Goal: Task Accomplishment & Management: Complete application form

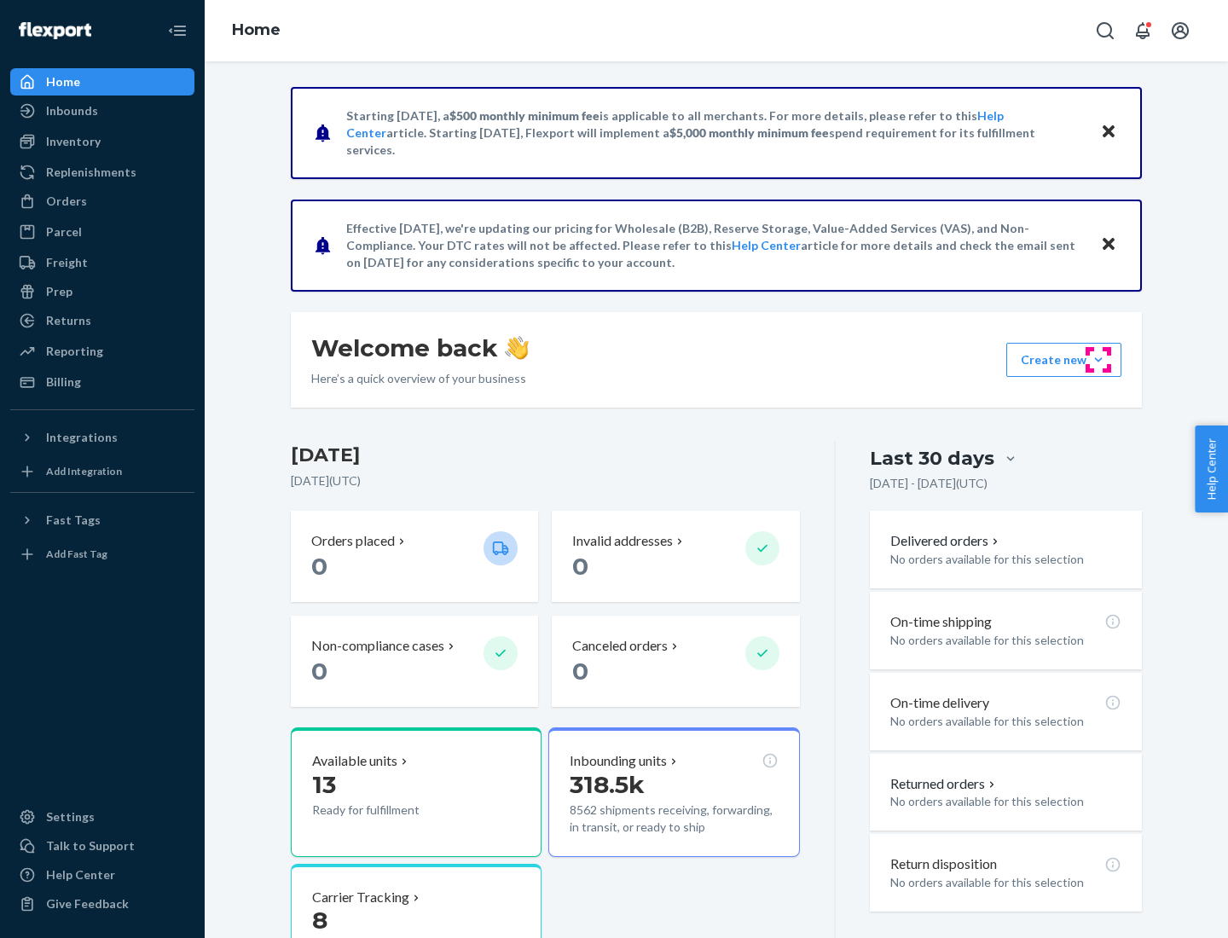
click at [1098, 360] on button "Create new Create new inbound Create new order Create new product" at bounding box center [1063, 360] width 115 height 34
click at [102, 111] on div "Inbounds" at bounding box center [102, 111] width 181 height 24
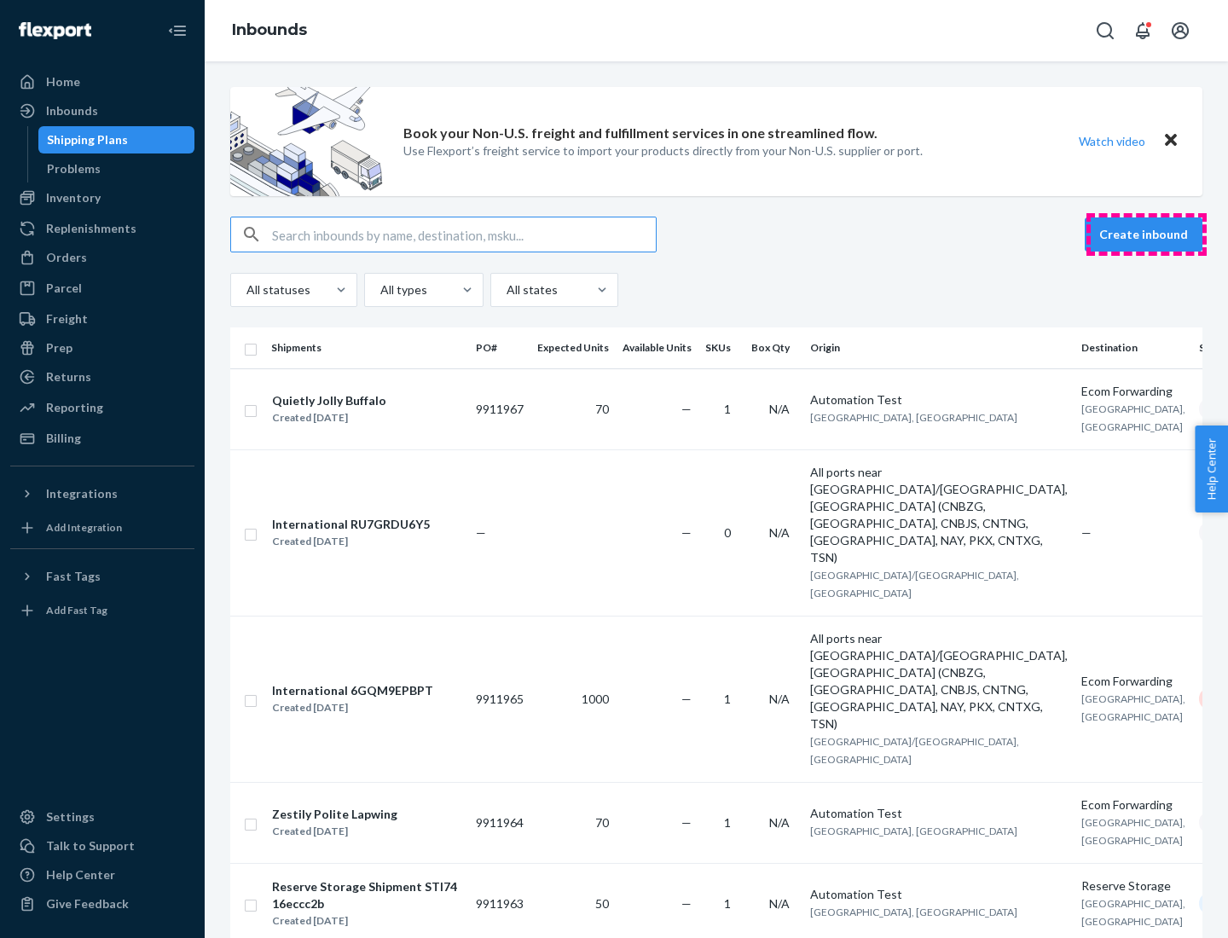
click at [1146, 234] on button "Create inbound" at bounding box center [1144, 234] width 118 height 34
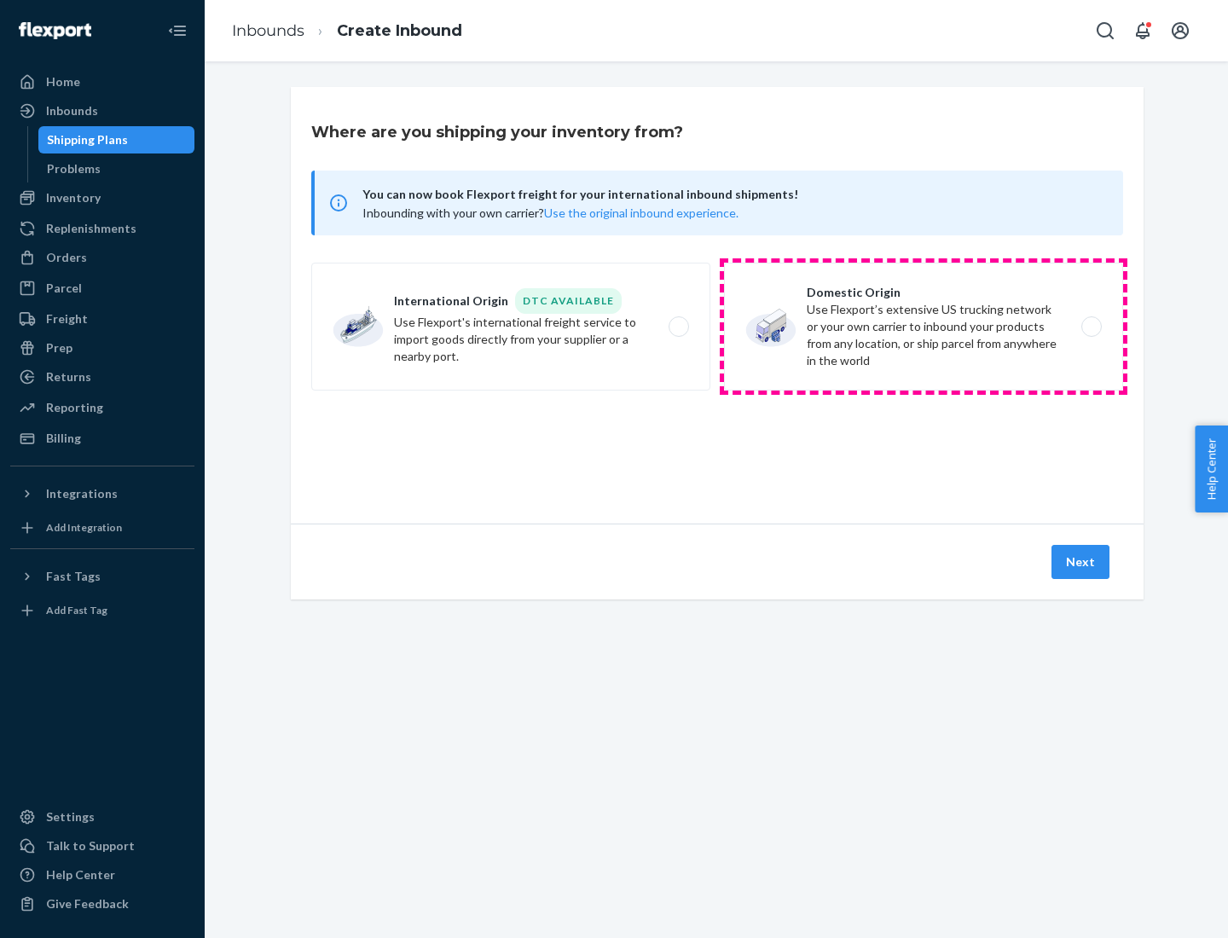
click at [923, 327] on label "Domestic Origin Use Flexport’s extensive US trucking network or your own carrie…" at bounding box center [923, 327] width 399 height 128
click at [1091, 327] on input "Domestic Origin Use Flexport’s extensive US trucking network or your own carrie…" at bounding box center [1096, 326] width 11 height 11
radio input "true"
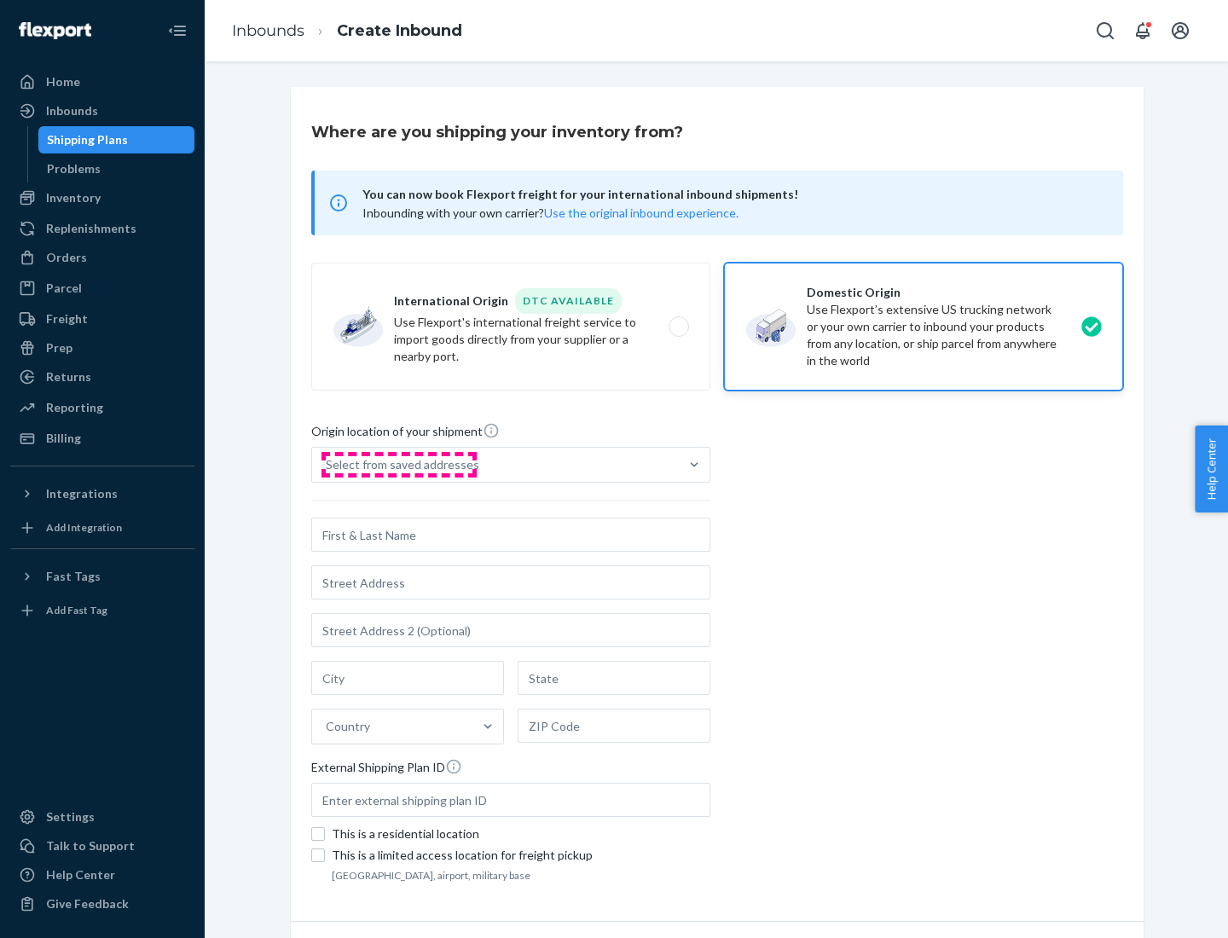
click at [398, 465] on div "Select from saved addresses" at bounding box center [402, 464] width 153 height 17
click at [327, 465] on input "Select from saved addresses" at bounding box center [327, 464] width 2 height 17
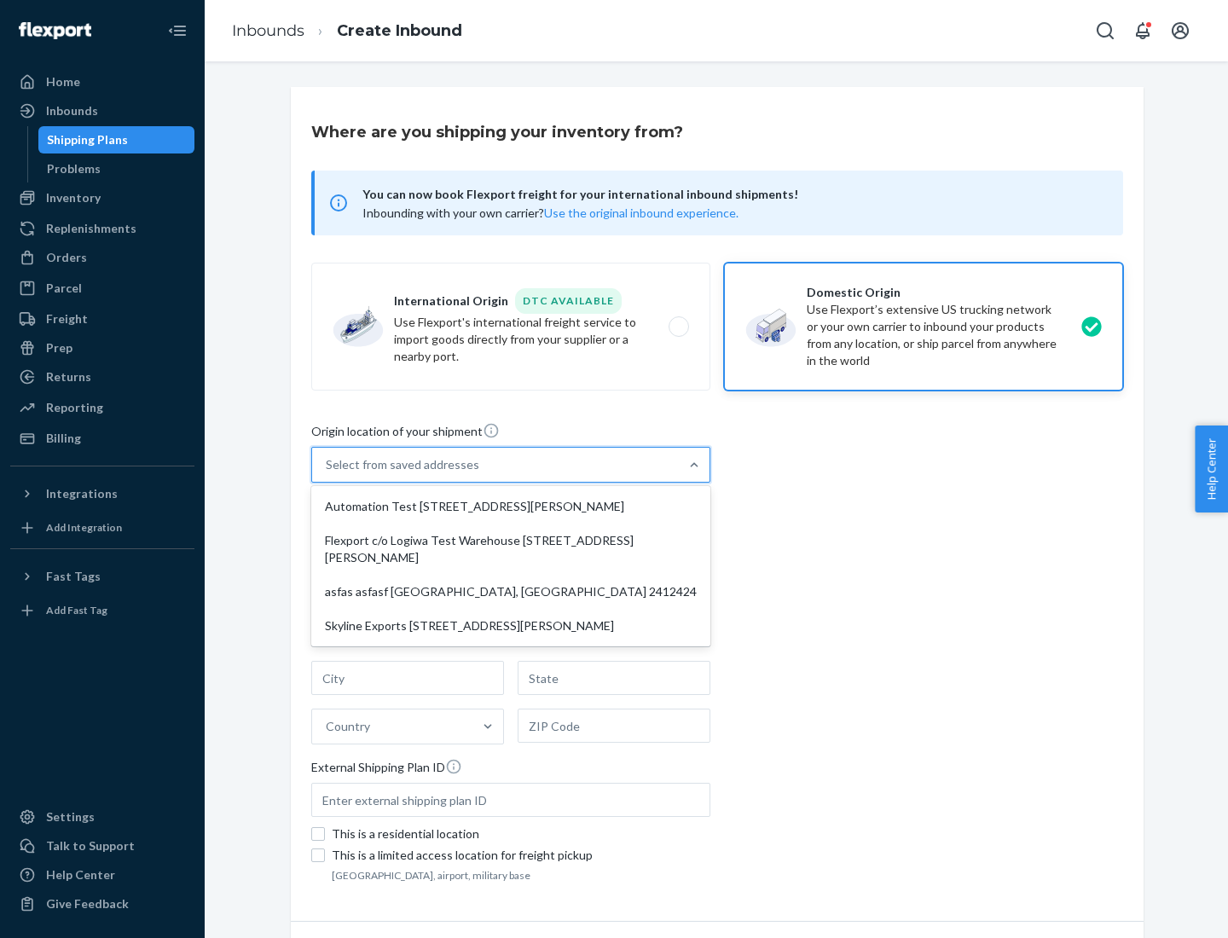
scroll to position [7, 0]
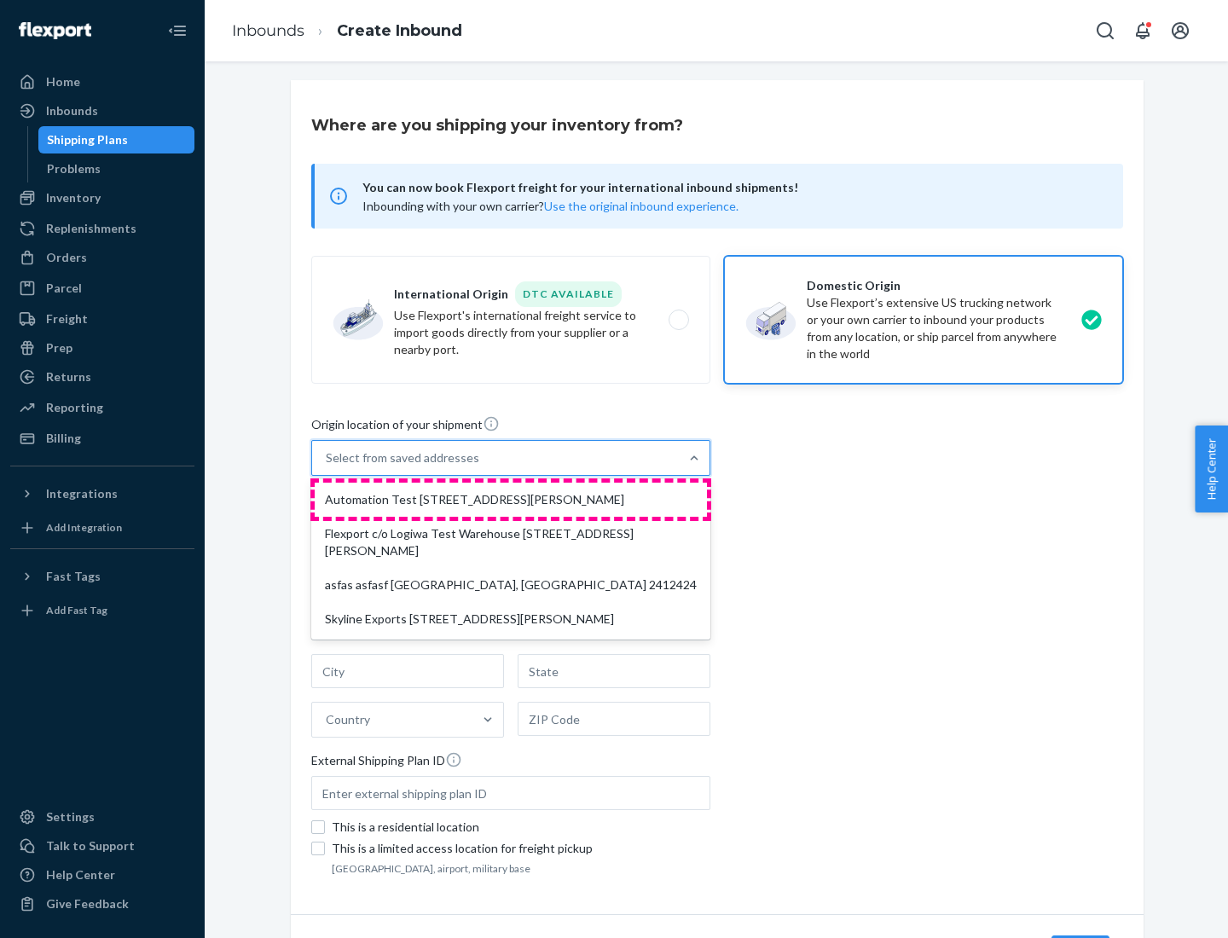
click at [511, 500] on div "Automation Test [STREET_ADDRESS][PERSON_NAME]" at bounding box center [511, 500] width 392 height 34
click at [327, 466] on input "option Automation Test [STREET_ADDRESS][PERSON_NAME] focused, 1 of 4. 4 results…" at bounding box center [327, 457] width 2 height 17
type input "Automation Test"
type input "9th Floor"
type input "[GEOGRAPHIC_DATA]"
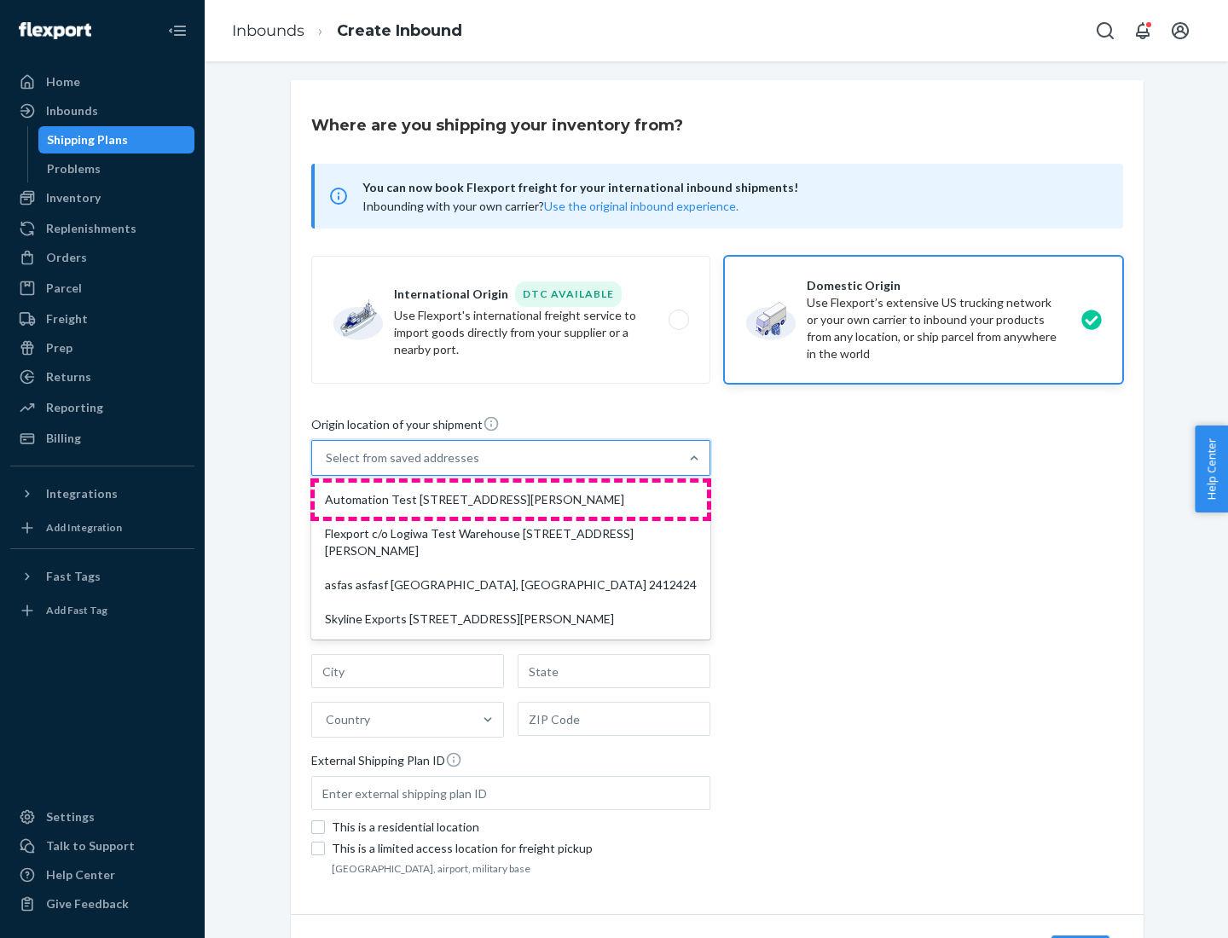
type input "CA"
type input "94104"
type input "[STREET_ADDRESS][PERSON_NAME]"
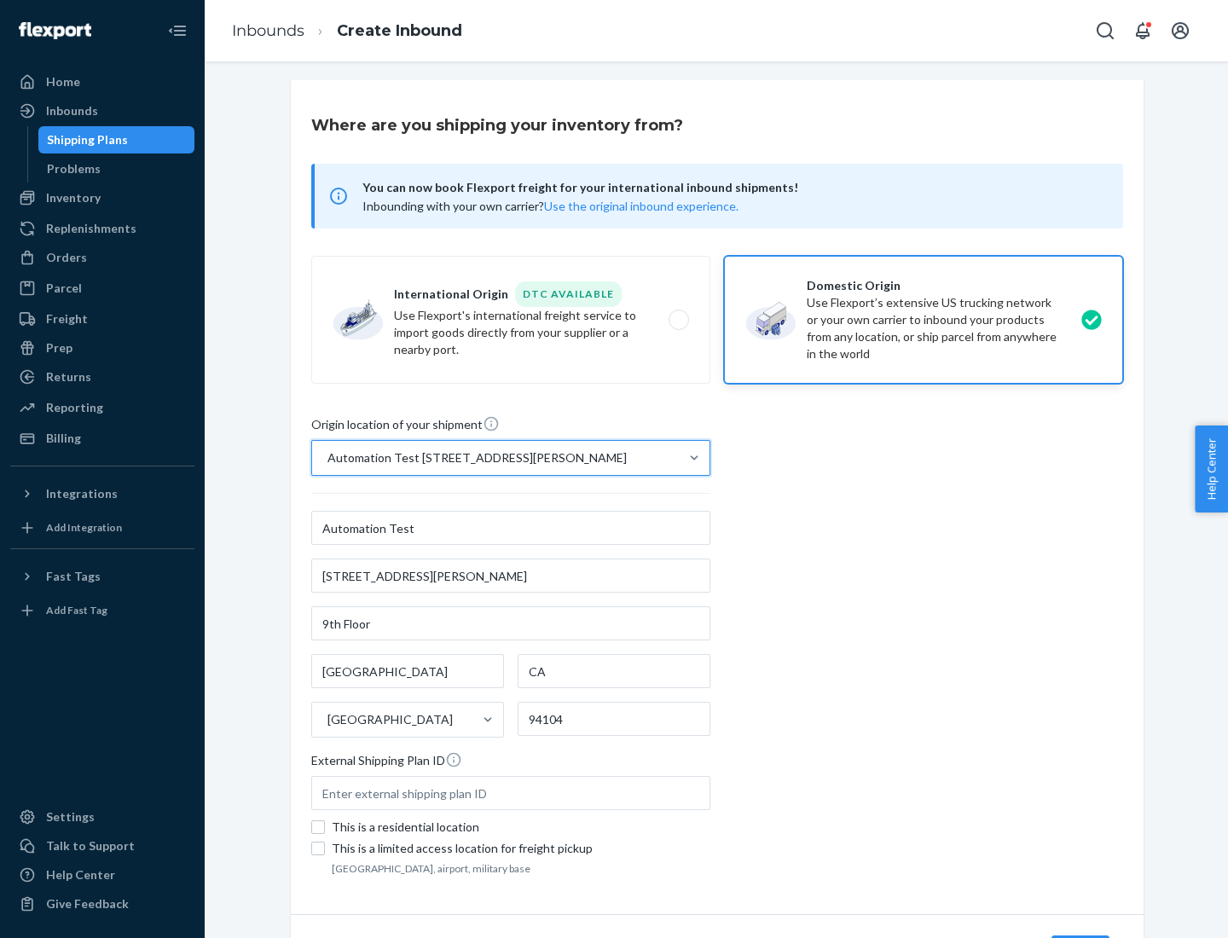
scroll to position [100, 0]
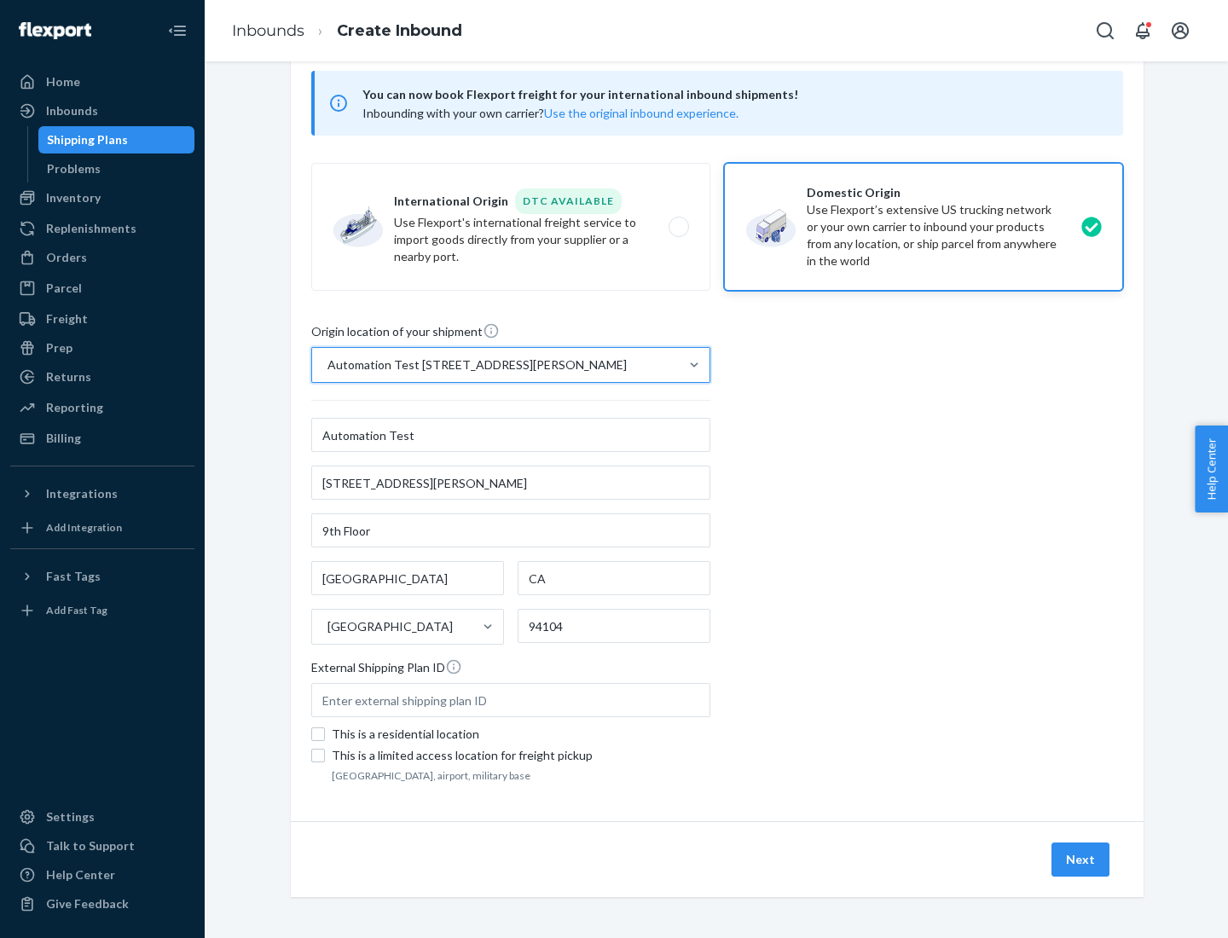
click at [1081, 859] on button "Next" at bounding box center [1080, 859] width 58 height 34
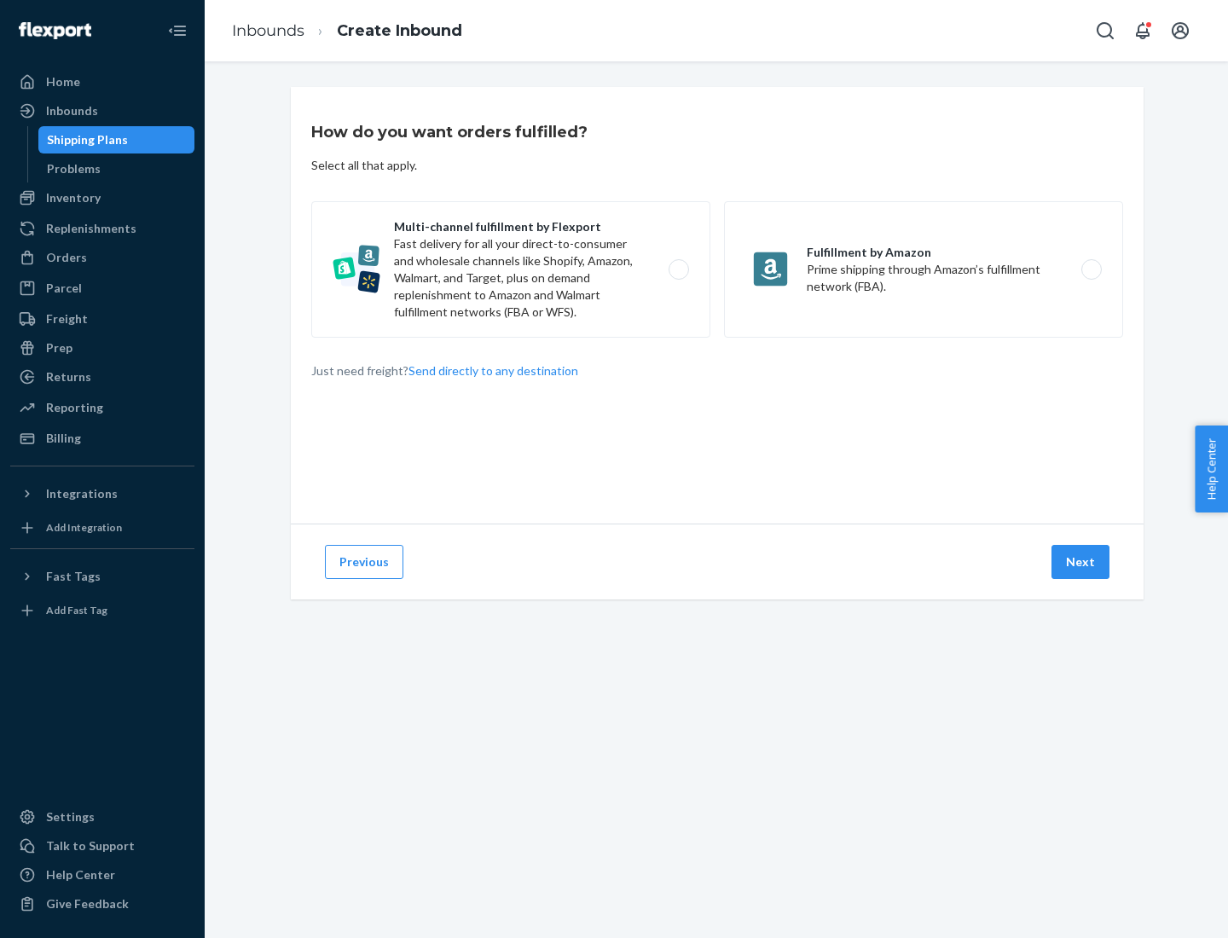
click at [511, 269] on label "Multi-channel fulfillment by Flexport Fast delivery for all your direct-to-cons…" at bounding box center [510, 269] width 399 height 136
click at [678, 269] on input "Multi-channel fulfillment by Flexport Fast delivery for all your direct-to-cons…" at bounding box center [683, 269] width 11 height 11
radio input "true"
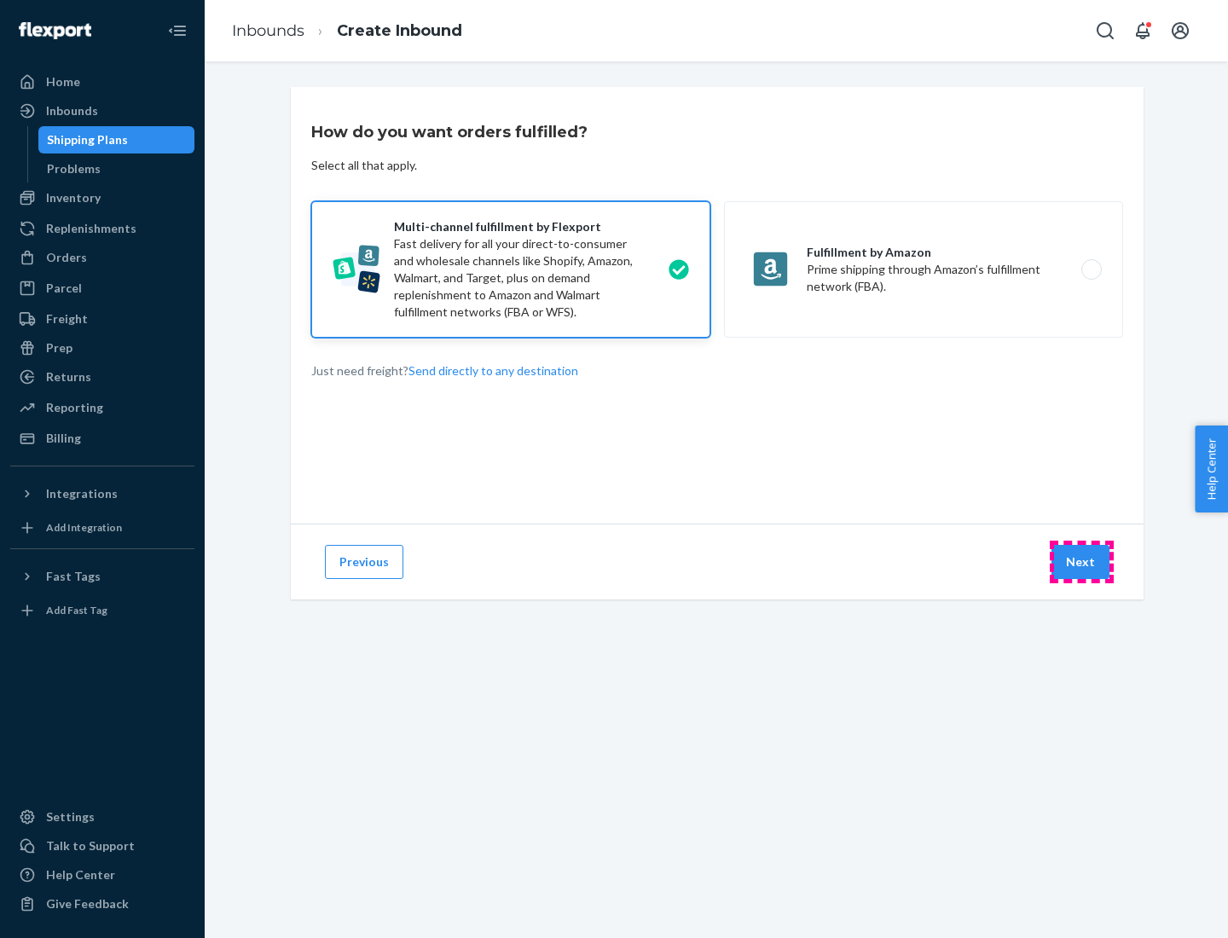
click at [1081, 562] on button "Next" at bounding box center [1080, 562] width 58 height 34
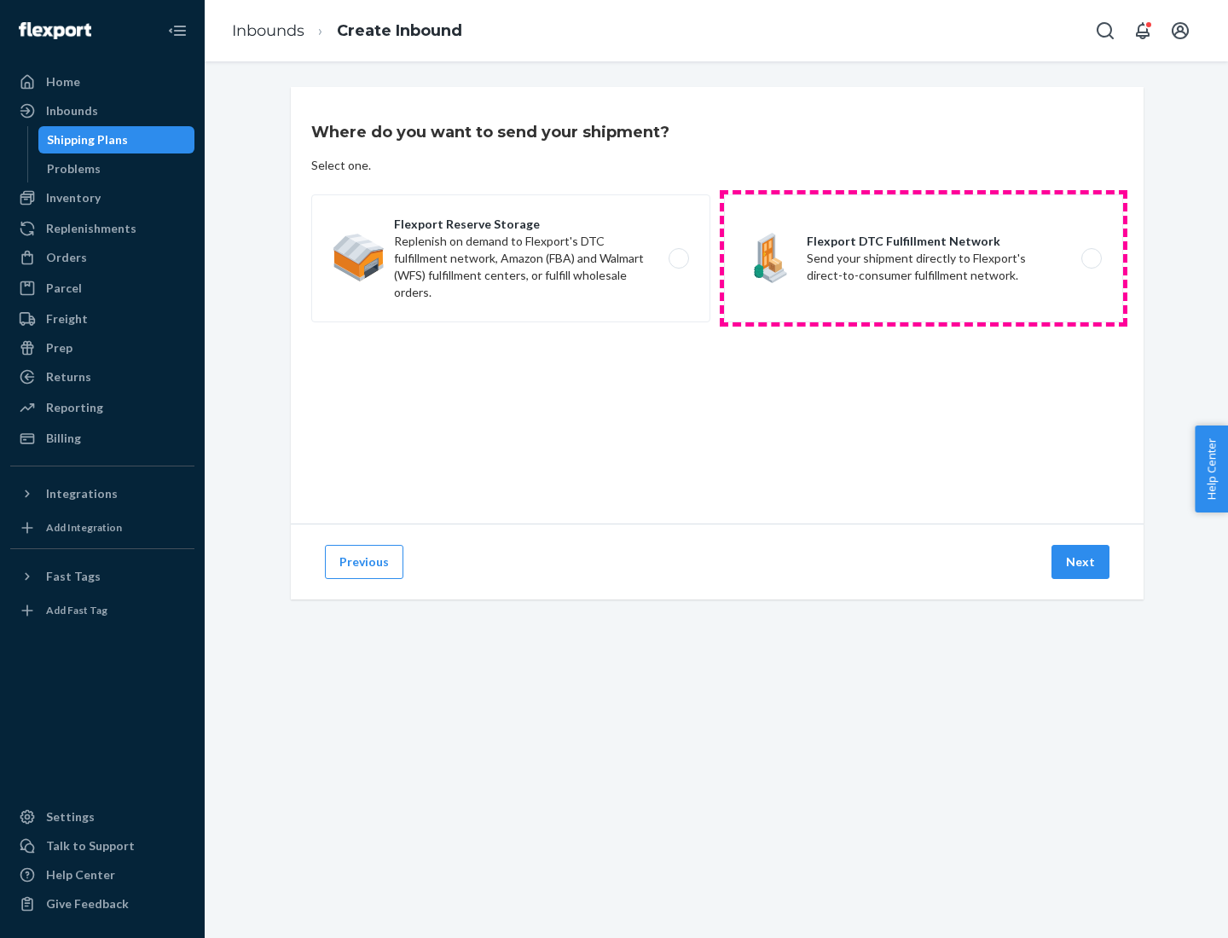
click at [923, 258] on label "Flexport DTC Fulfillment Network Send your shipment directly to Flexport's dire…" at bounding box center [923, 258] width 399 height 128
click at [1091, 258] on input "Flexport DTC Fulfillment Network Send your shipment directly to Flexport's dire…" at bounding box center [1096, 258] width 11 height 11
radio input "true"
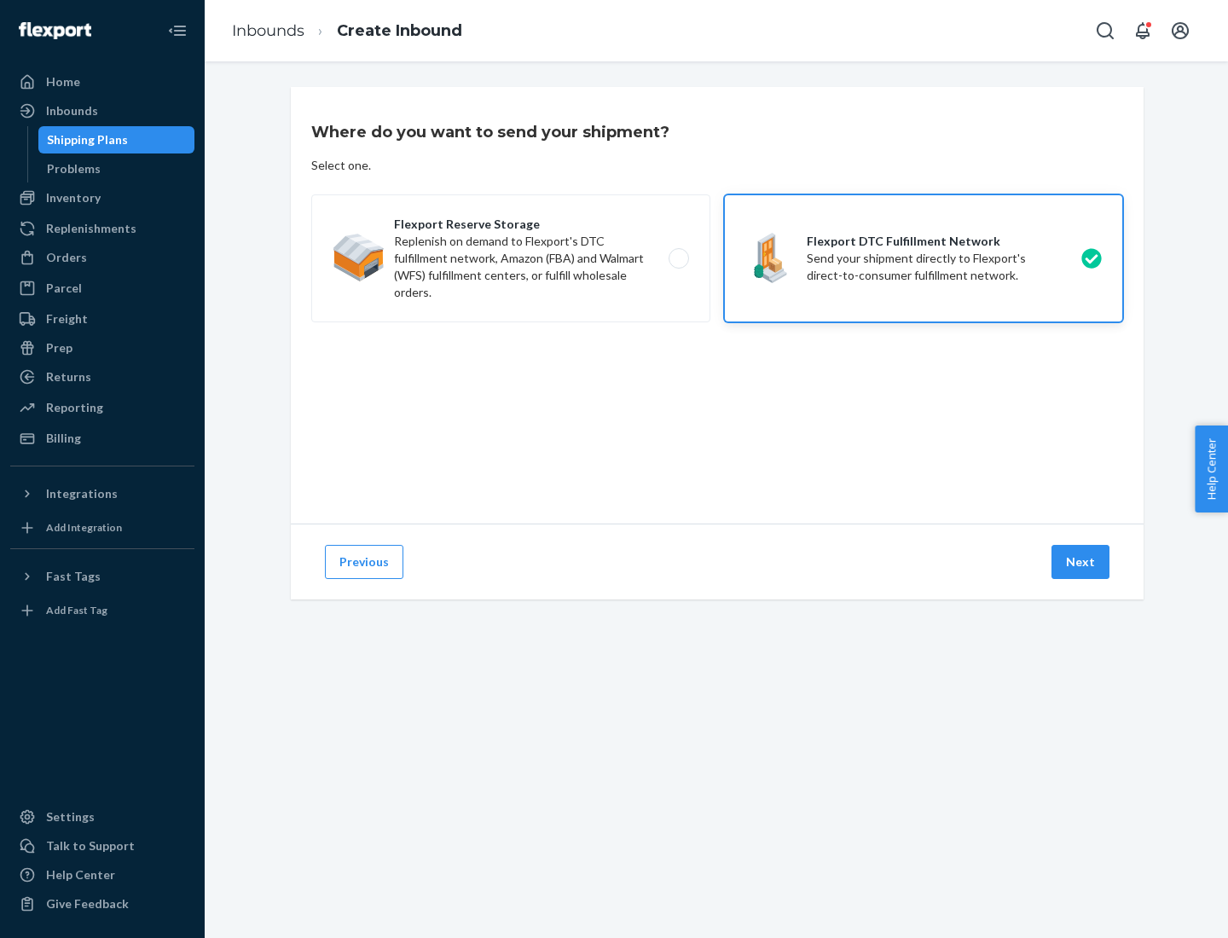
click at [1081, 562] on button "Next" at bounding box center [1080, 562] width 58 height 34
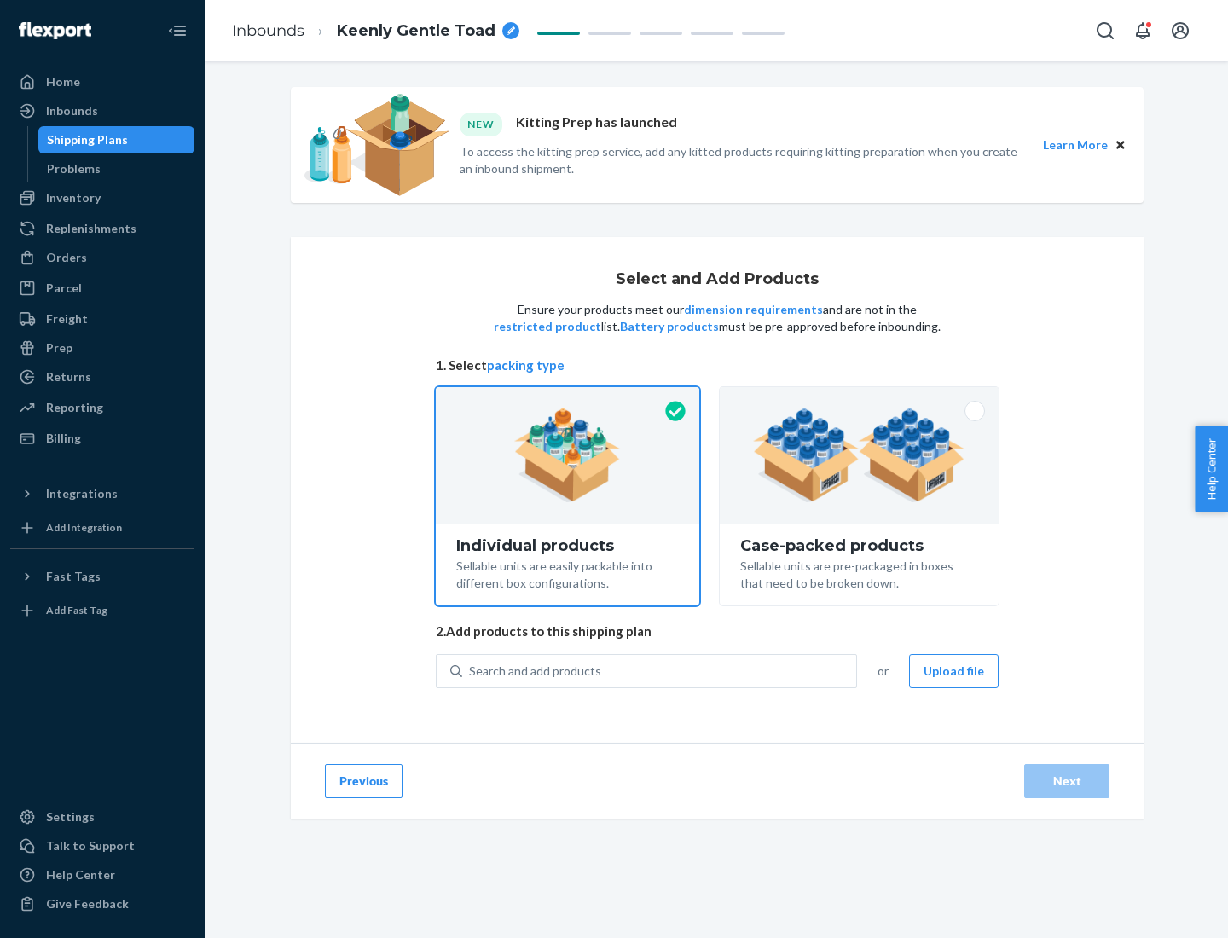
click at [859, 455] on img at bounding box center [859, 455] width 212 height 94
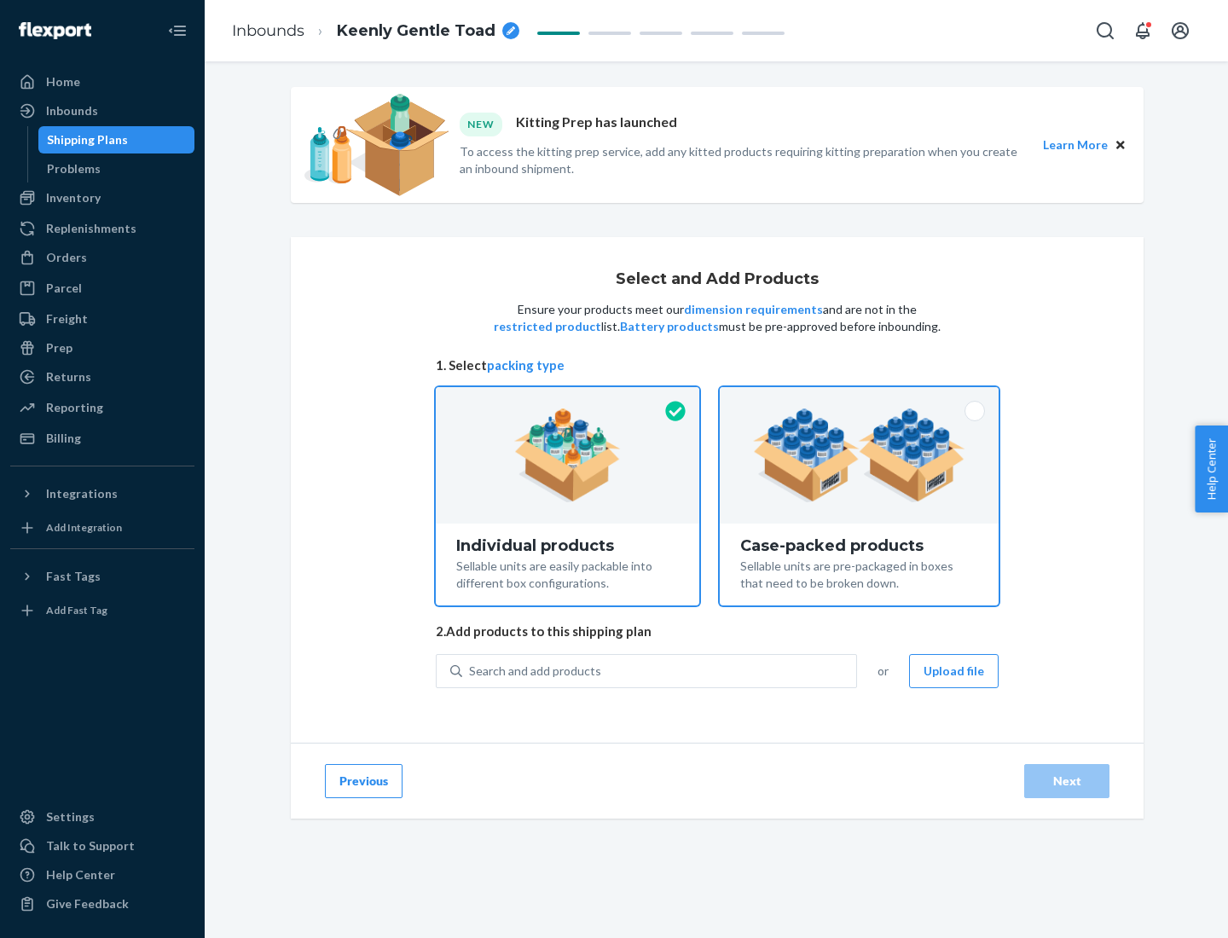
click at [859, 398] on input "Case-packed products Sellable units are pre-packaged in boxes that need to be b…" at bounding box center [859, 392] width 11 height 11
radio input "true"
radio input "false"
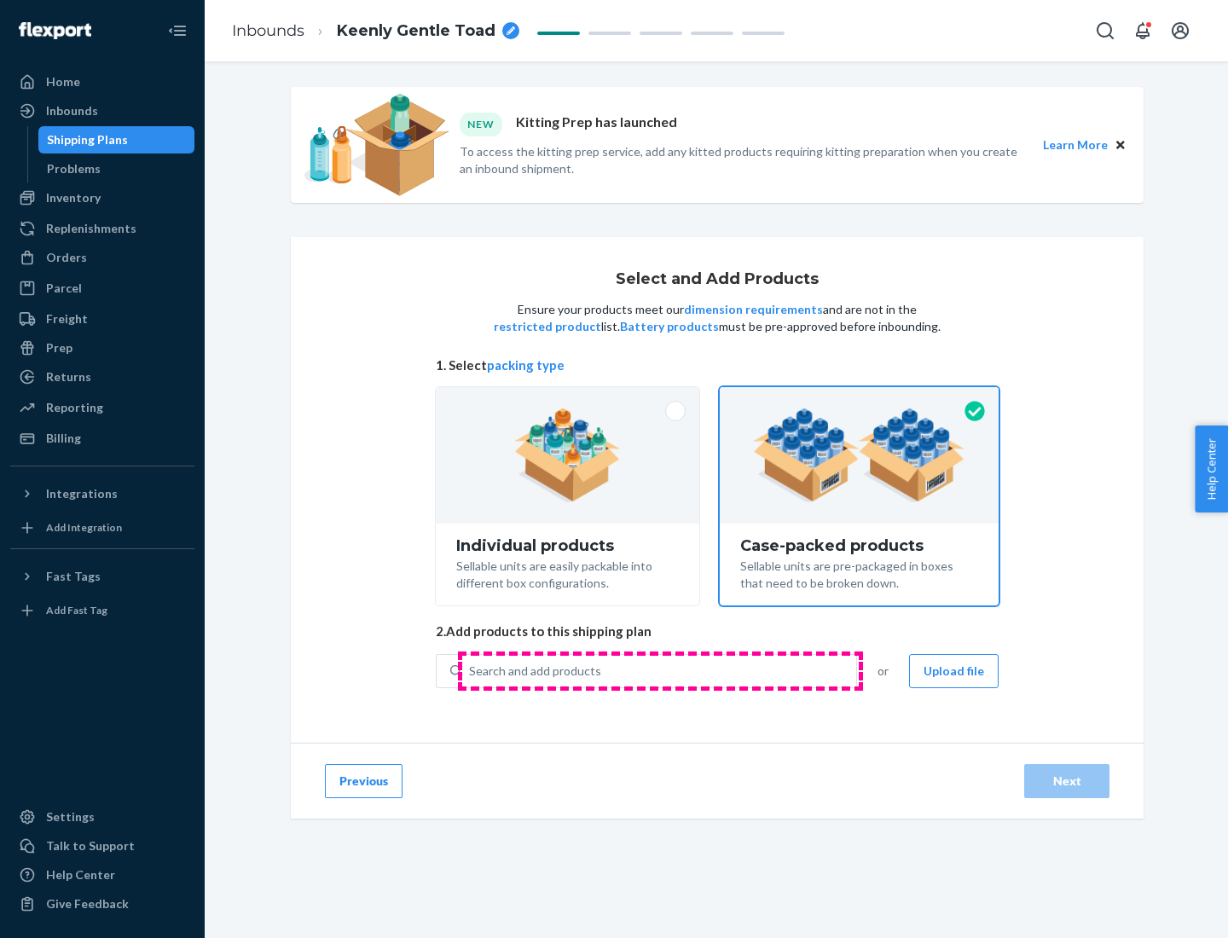
click at [660, 670] on div "Search and add products" at bounding box center [659, 671] width 394 height 31
click at [471, 670] on input "Search and add products" at bounding box center [470, 671] width 2 height 17
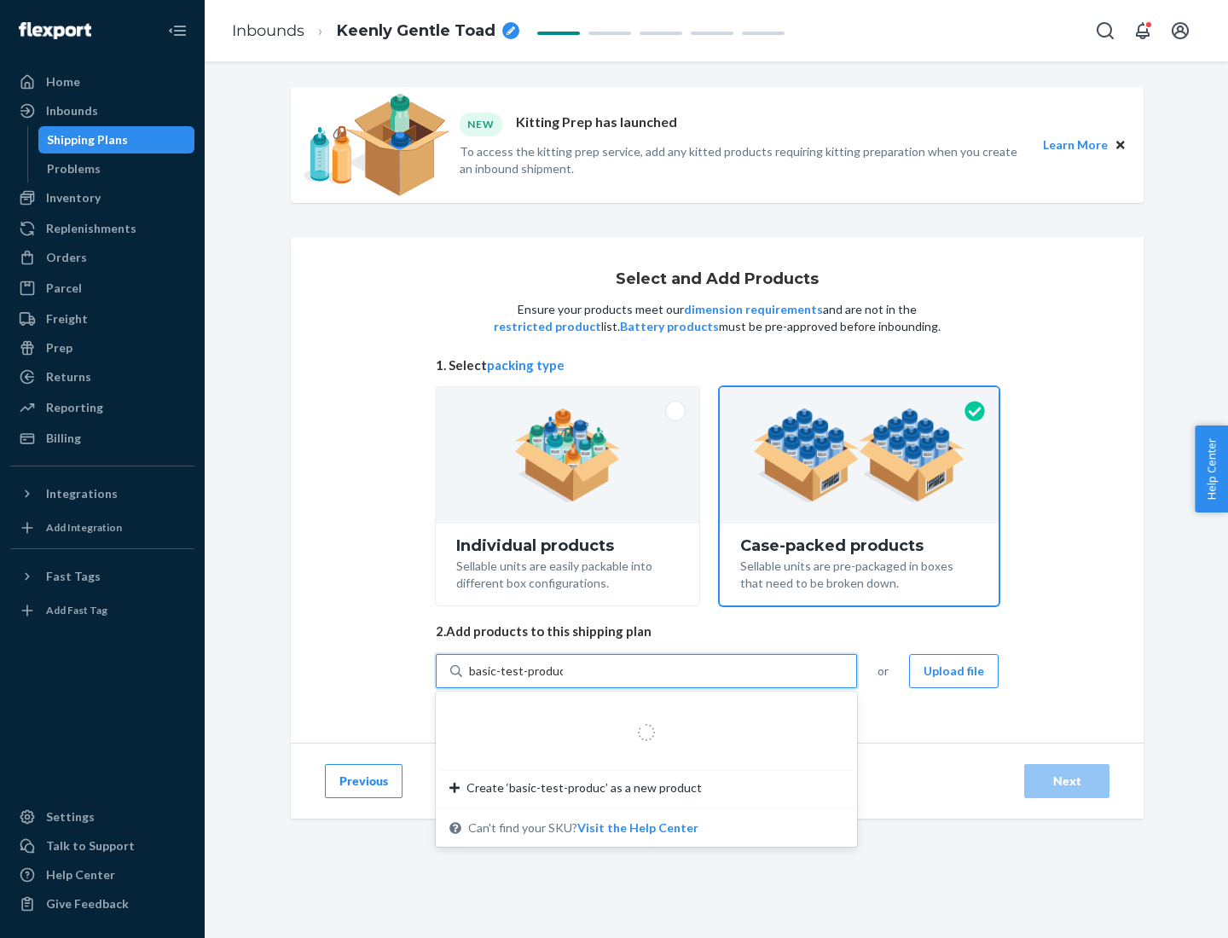
type input "basic-test-product-1"
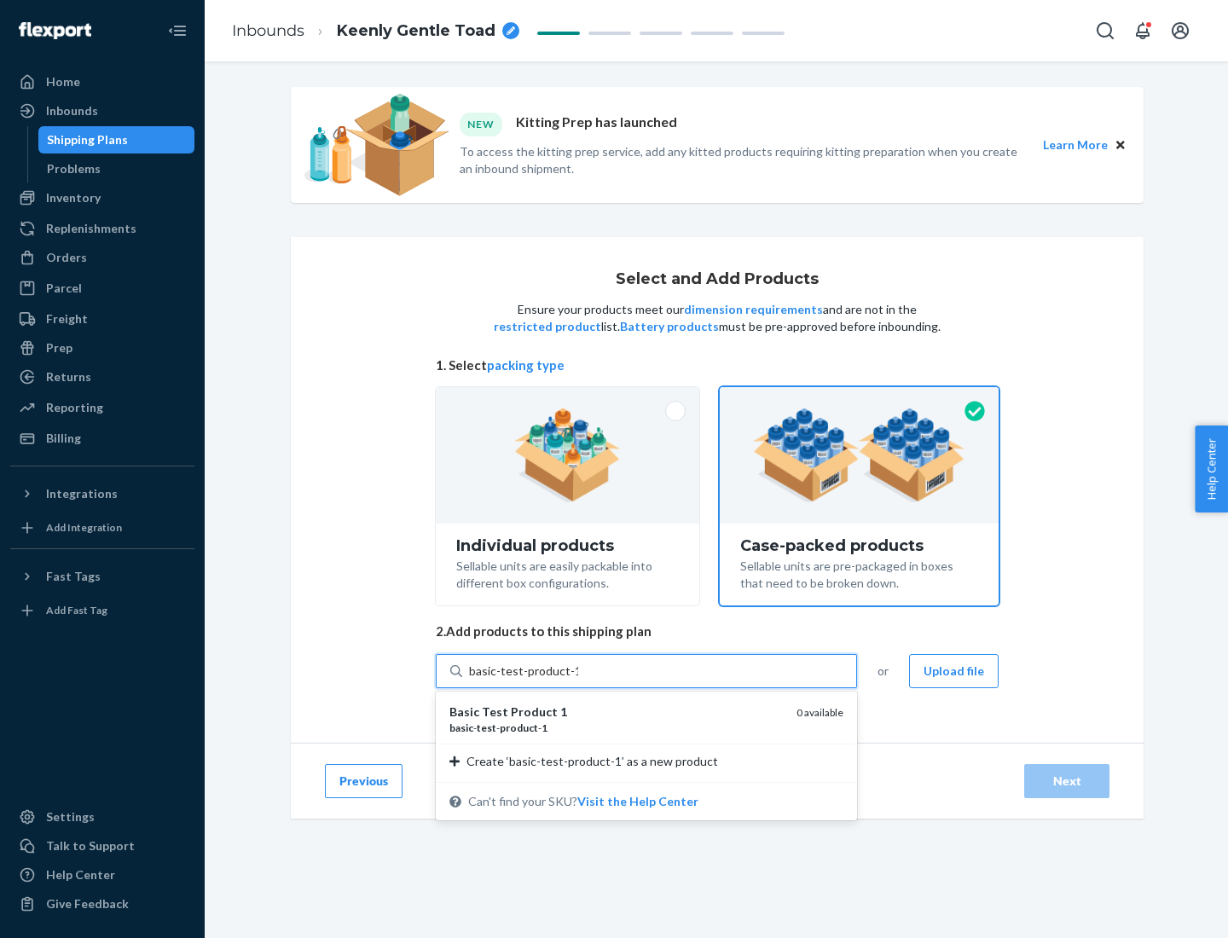
click at [616, 727] on div "basic - test - product - 1" at bounding box center [615, 728] width 333 height 14
click at [578, 680] on input "basic-test-product-1" at bounding box center [523, 671] width 109 height 17
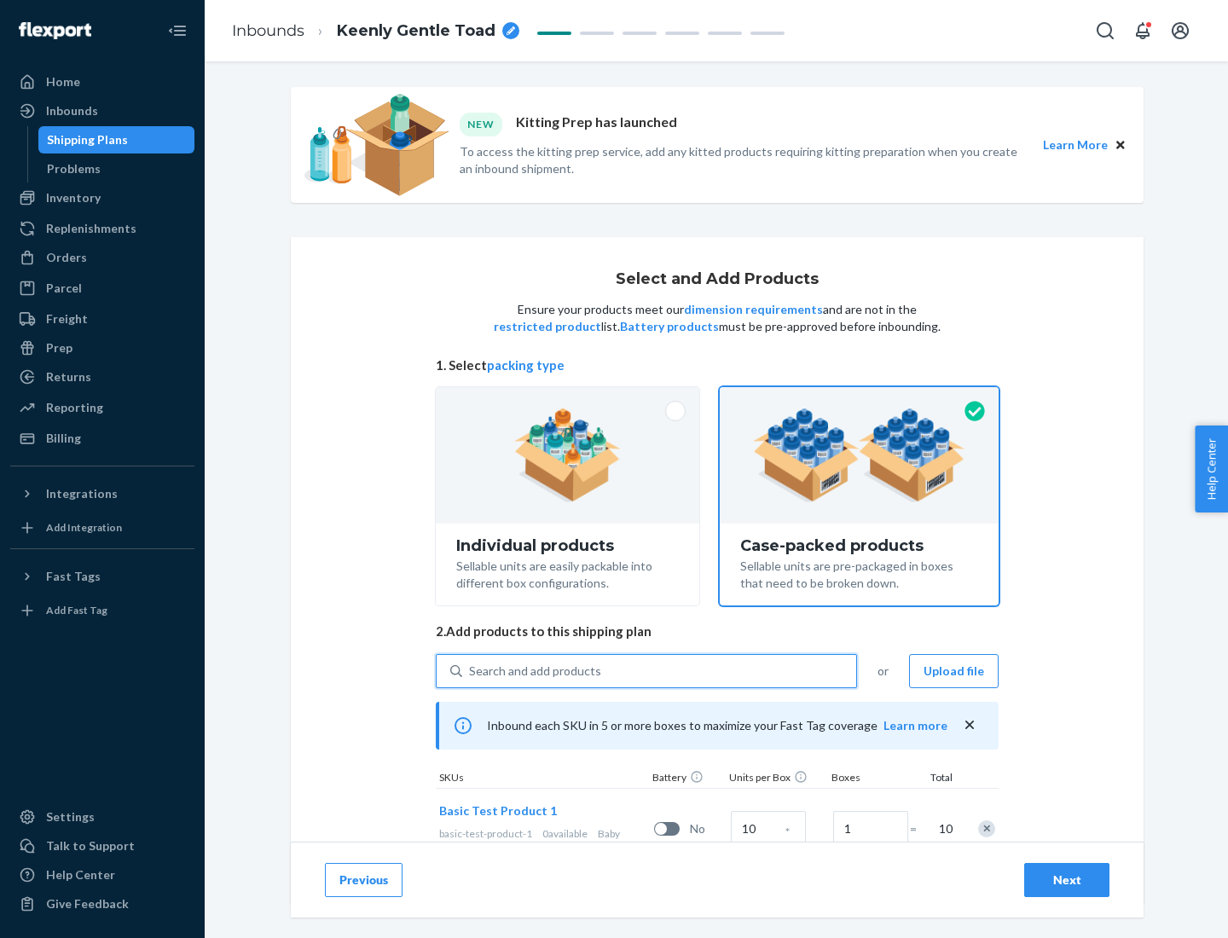
scroll to position [61, 0]
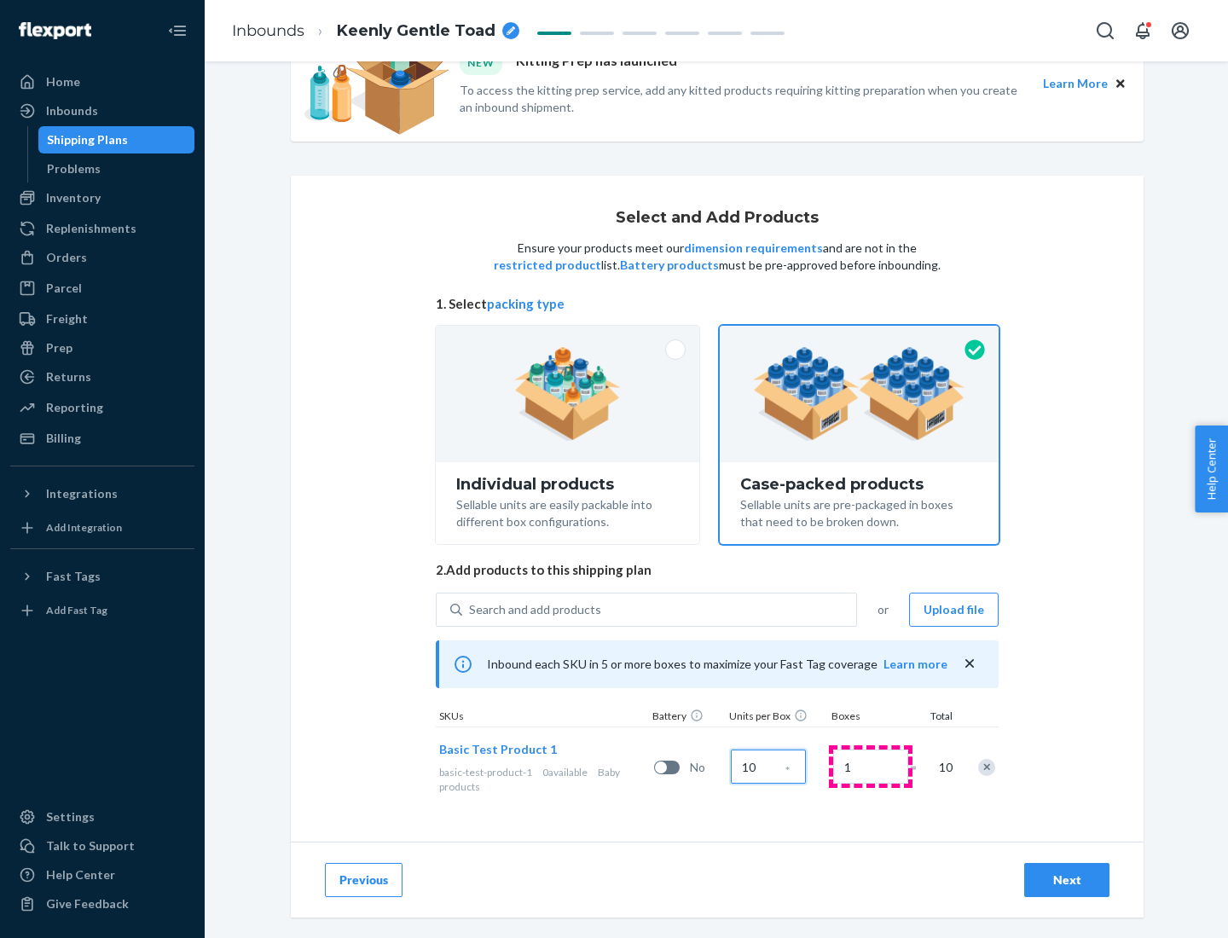
type input "10"
type input "7"
click at [1067, 880] on div "Next" at bounding box center [1067, 879] width 56 height 17
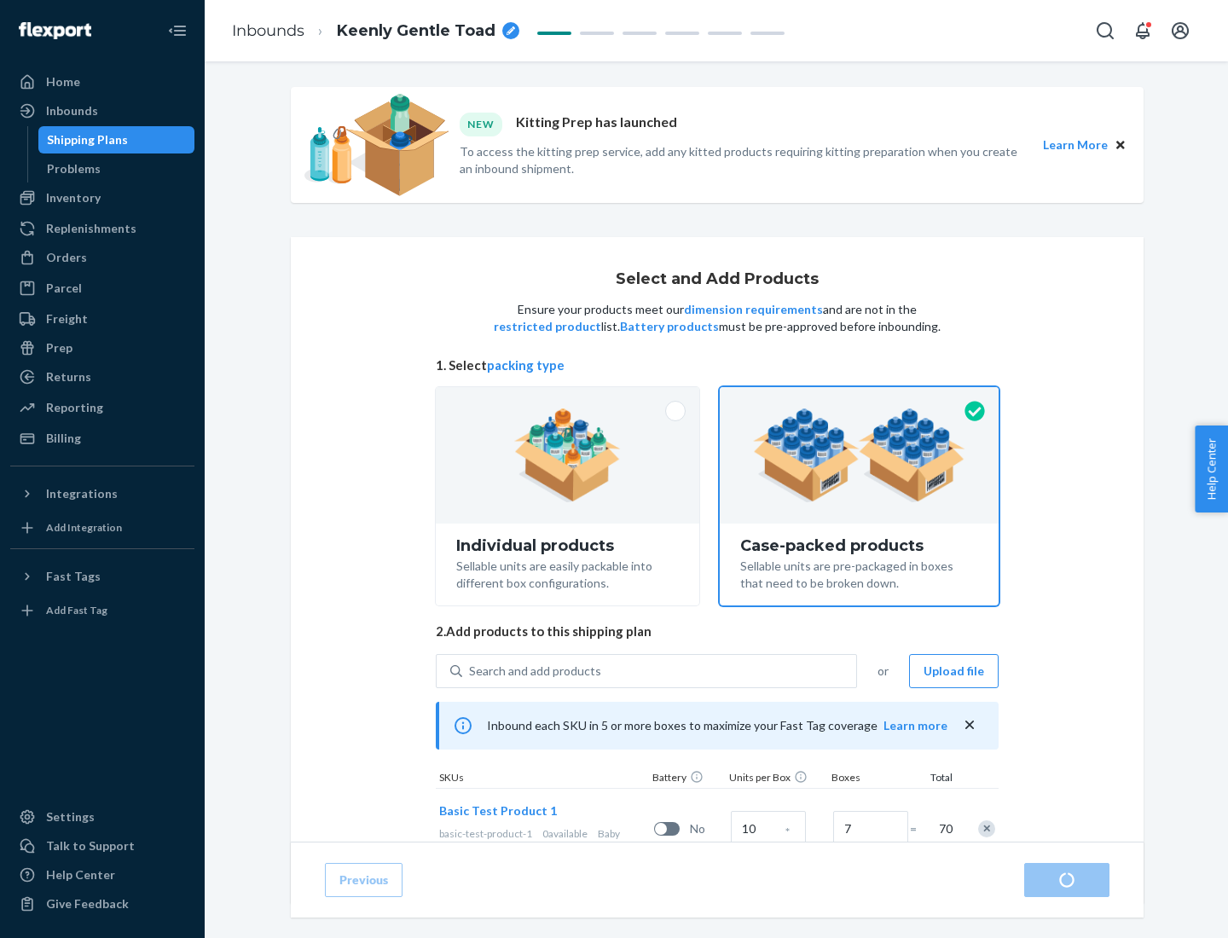
radio input "true"
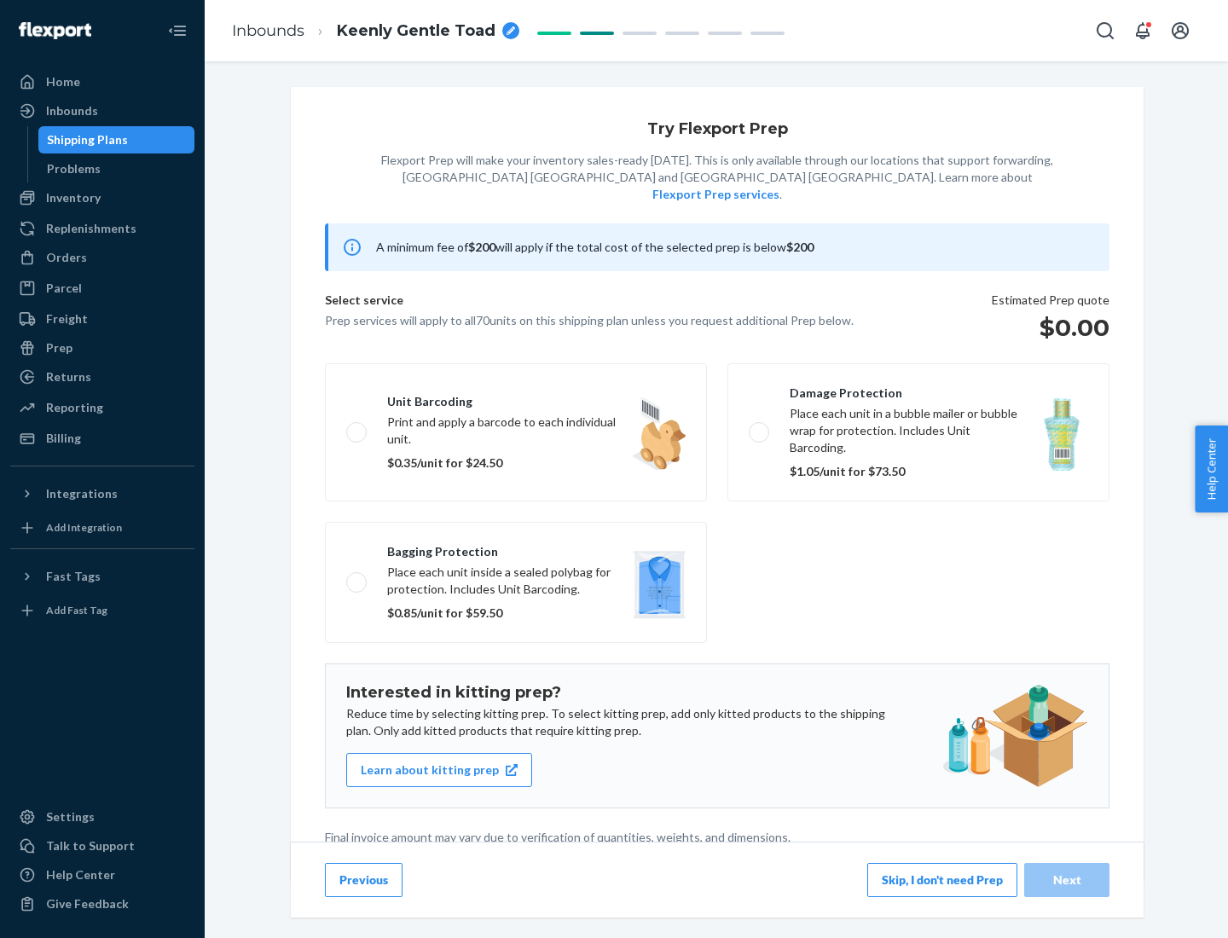
scroll to position [4, 0]
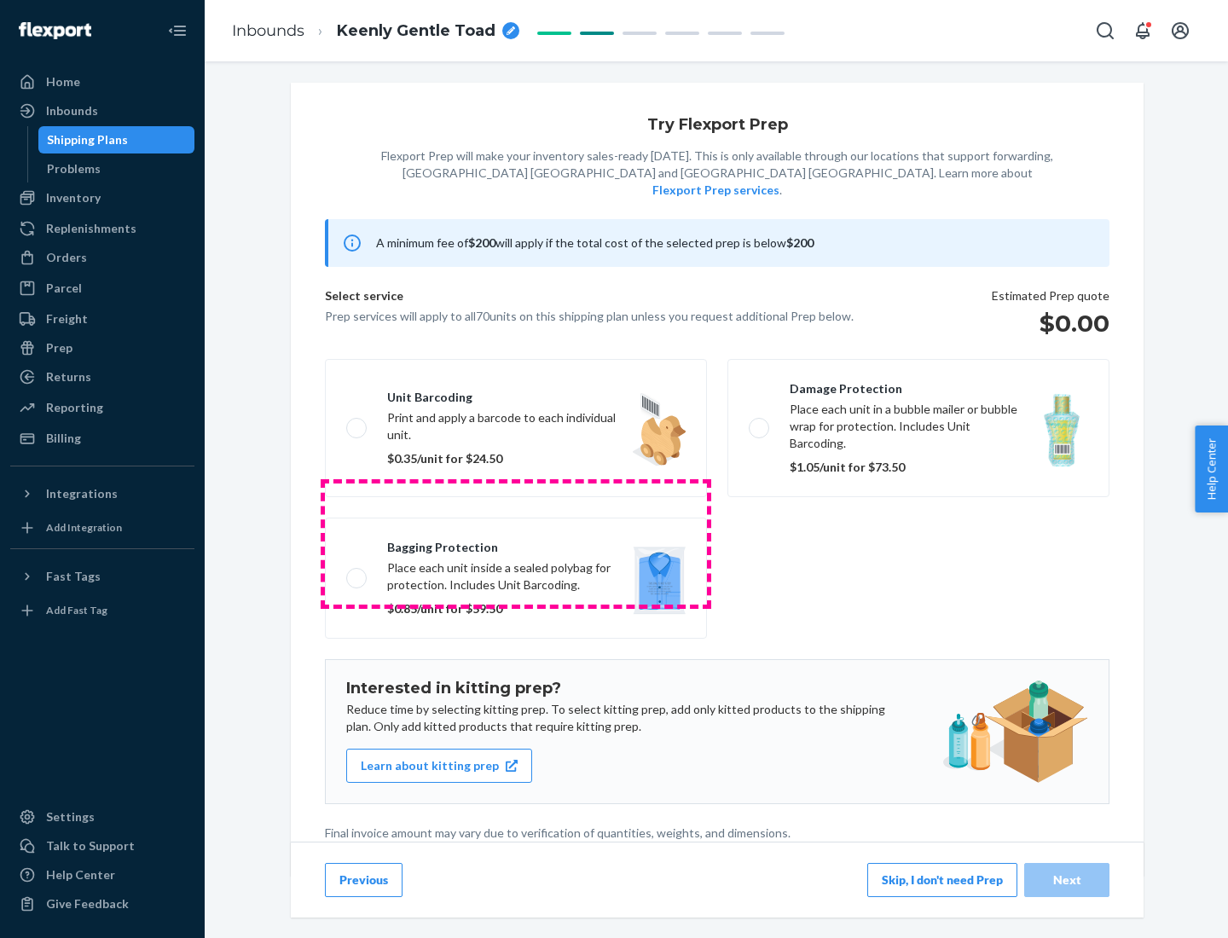
click at [516, 543] on label "Bagging protection Place each unit inside a sealed polybag for protection. Incl…" at bounding box center [516, 578] width 382 height 121
click at [357, 572] on input "Bagging protection Place each unit inside a sealed polybag for protection. Incl…" at bounding box center [351, 577] width 11 height 11
checkbox input "true"
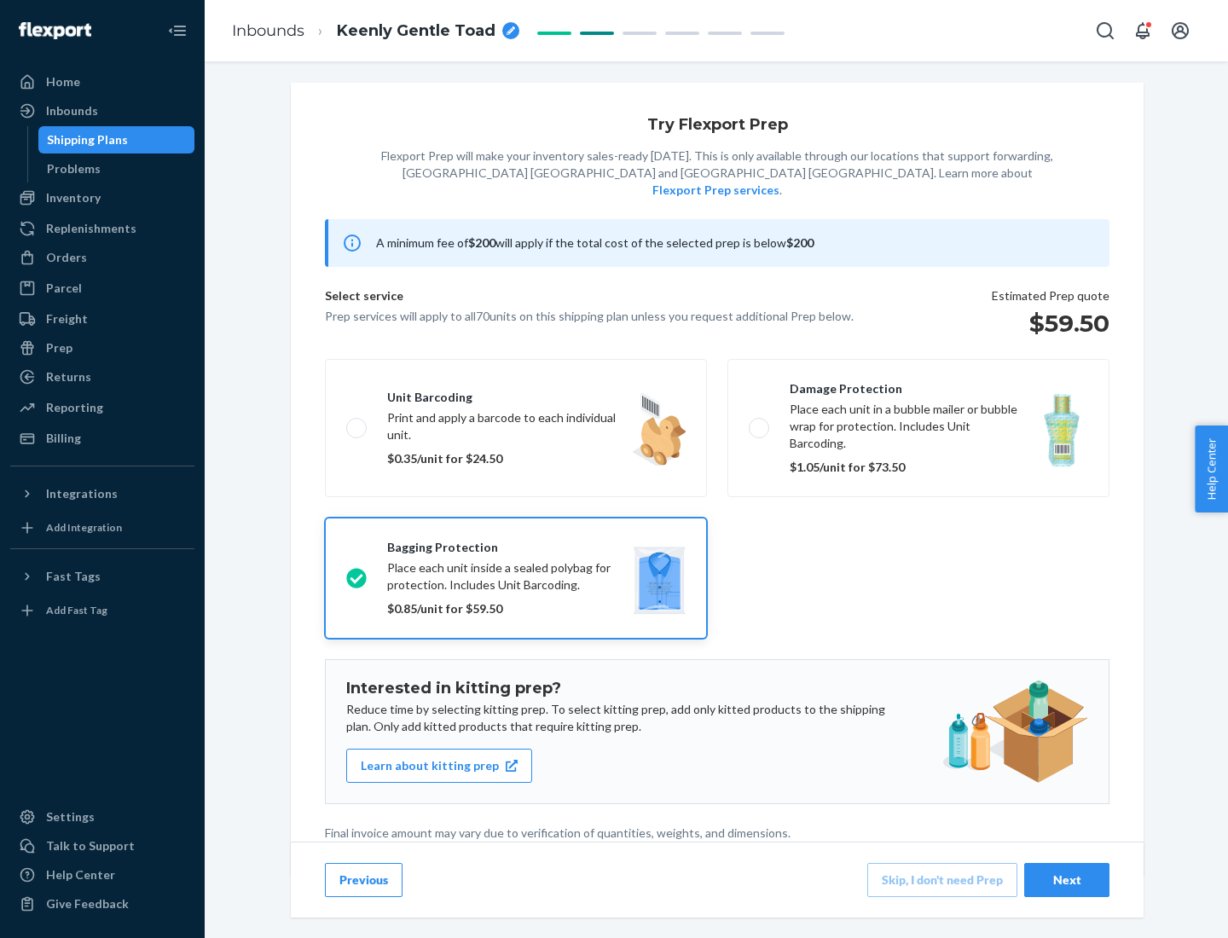
click at [1067, 879] on div "Next" at bounding box center [1067, 879] width 56 height 17
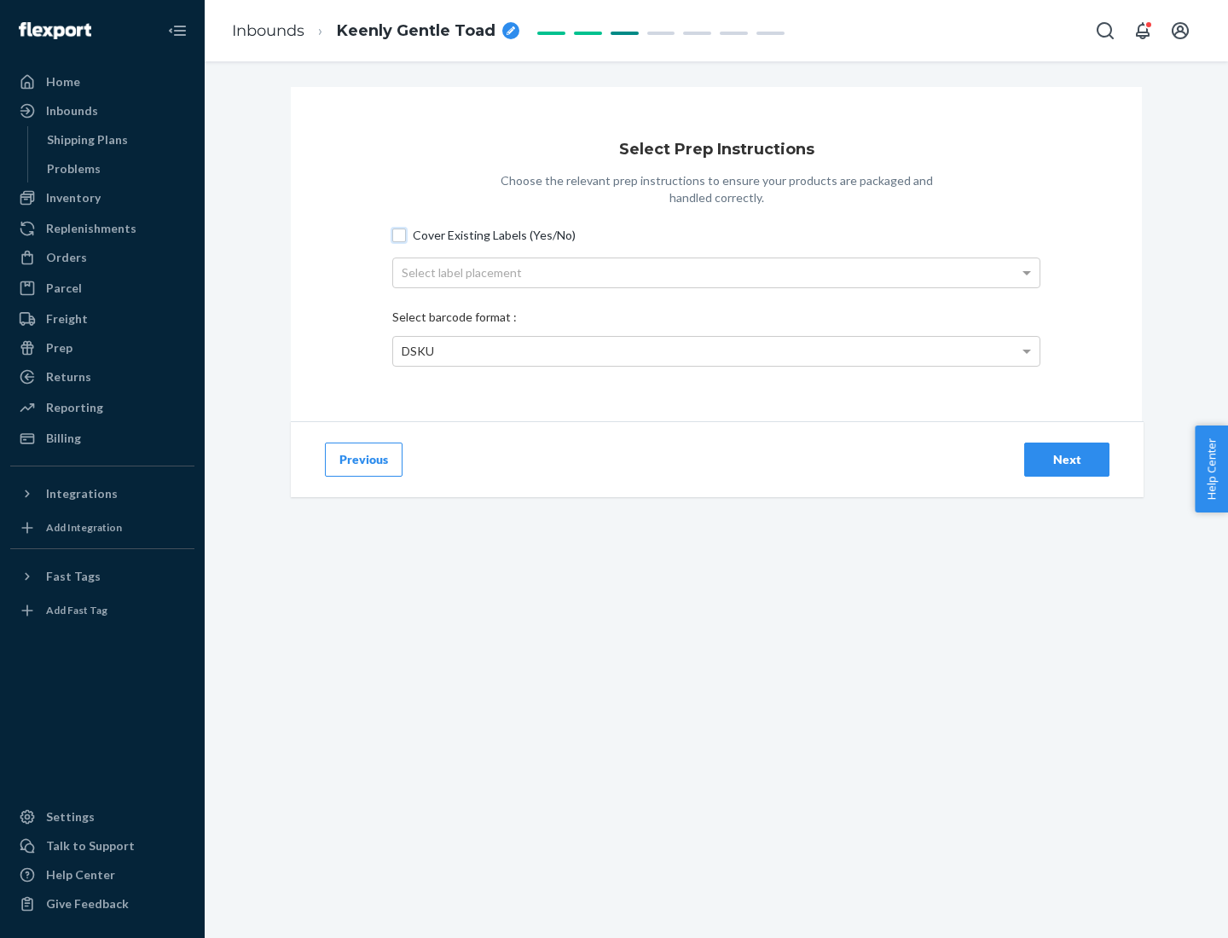
click at [399, 234] on input "Cover Existing Labels (Yes/No)" at bounding box center [399, 236] width 14 height 14
checkbox input "true"
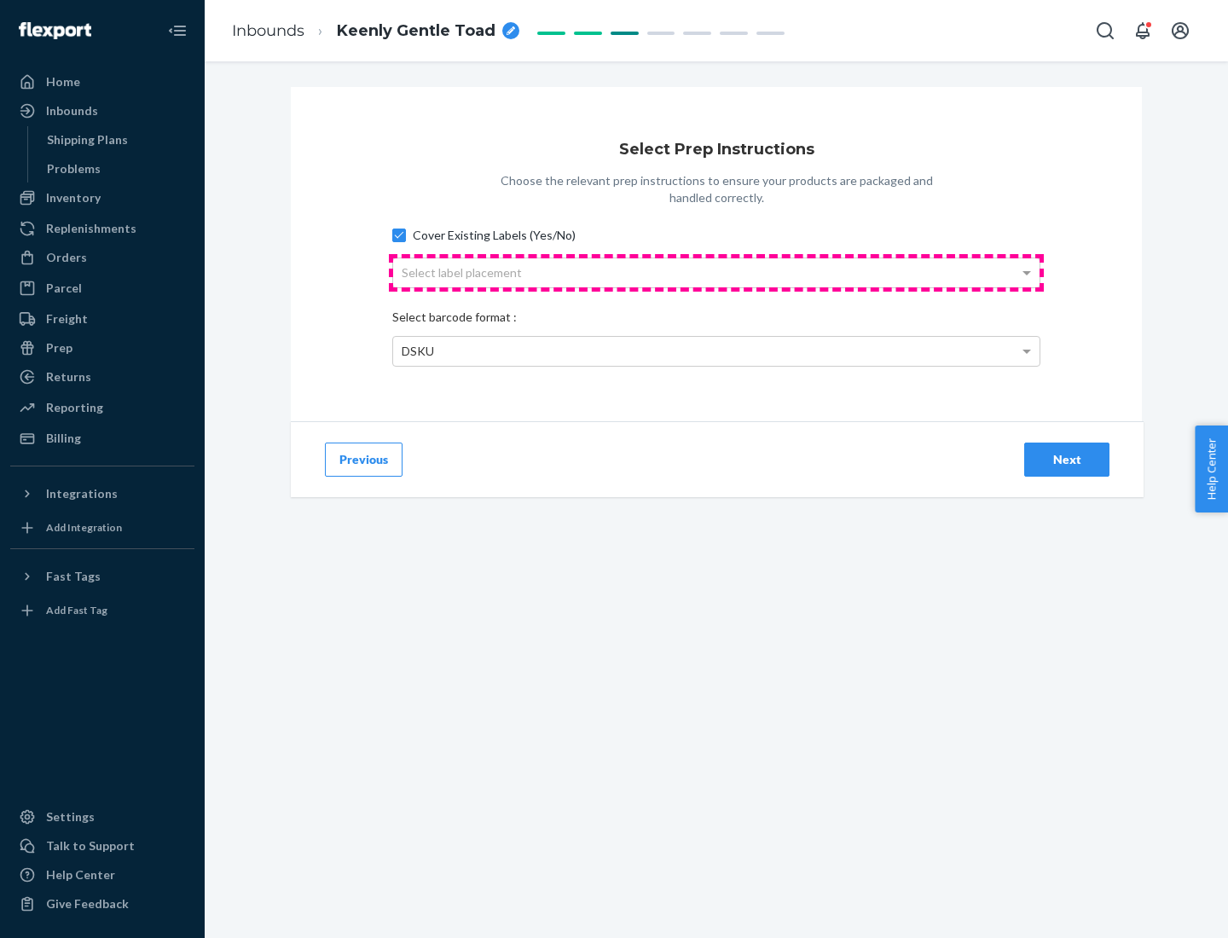
click at [716, 272] on div "Select label placement" at bounding box center [716, 272] width 646 height 29
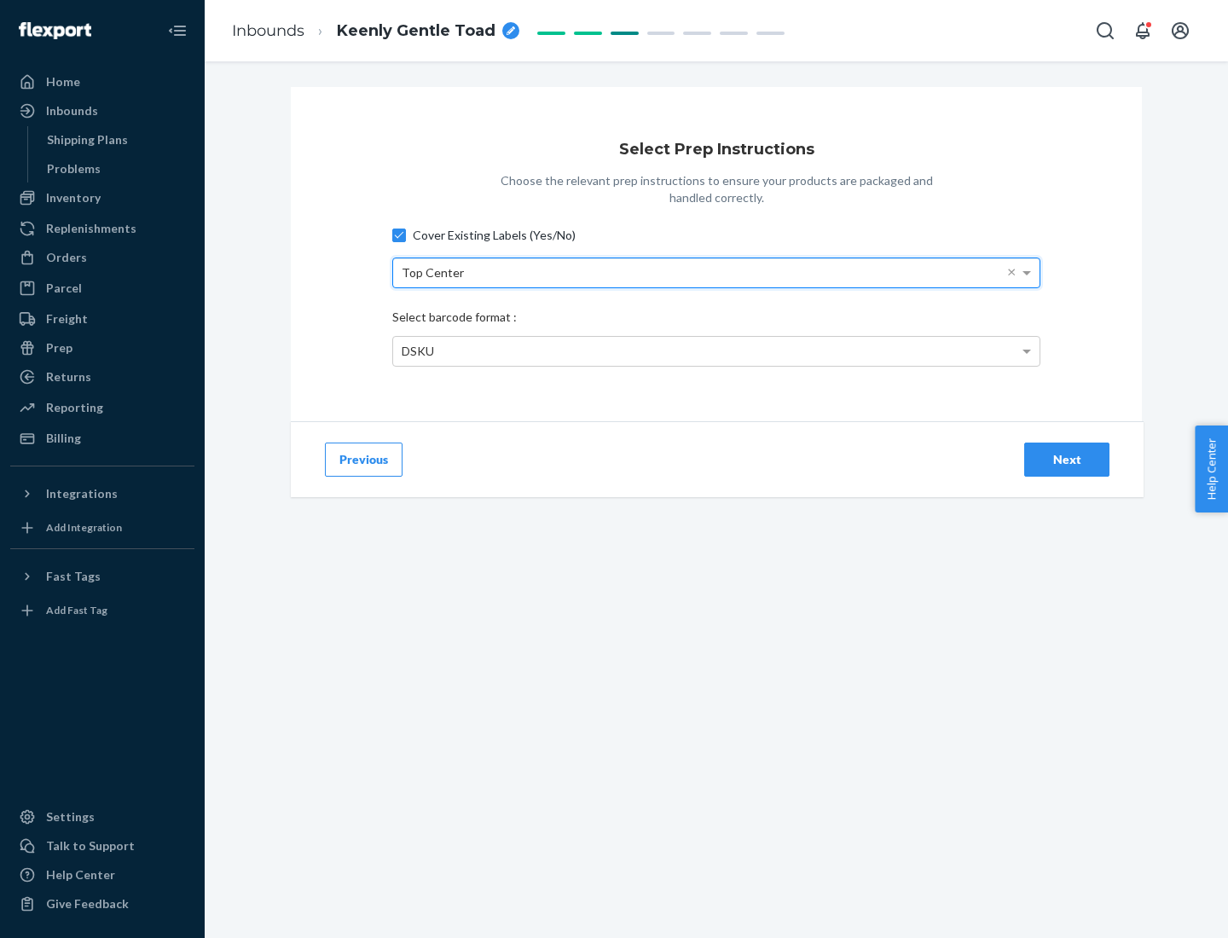
click at [716, 350] on div "DSKU" at bounding box center [716, 351] width 646 height 29
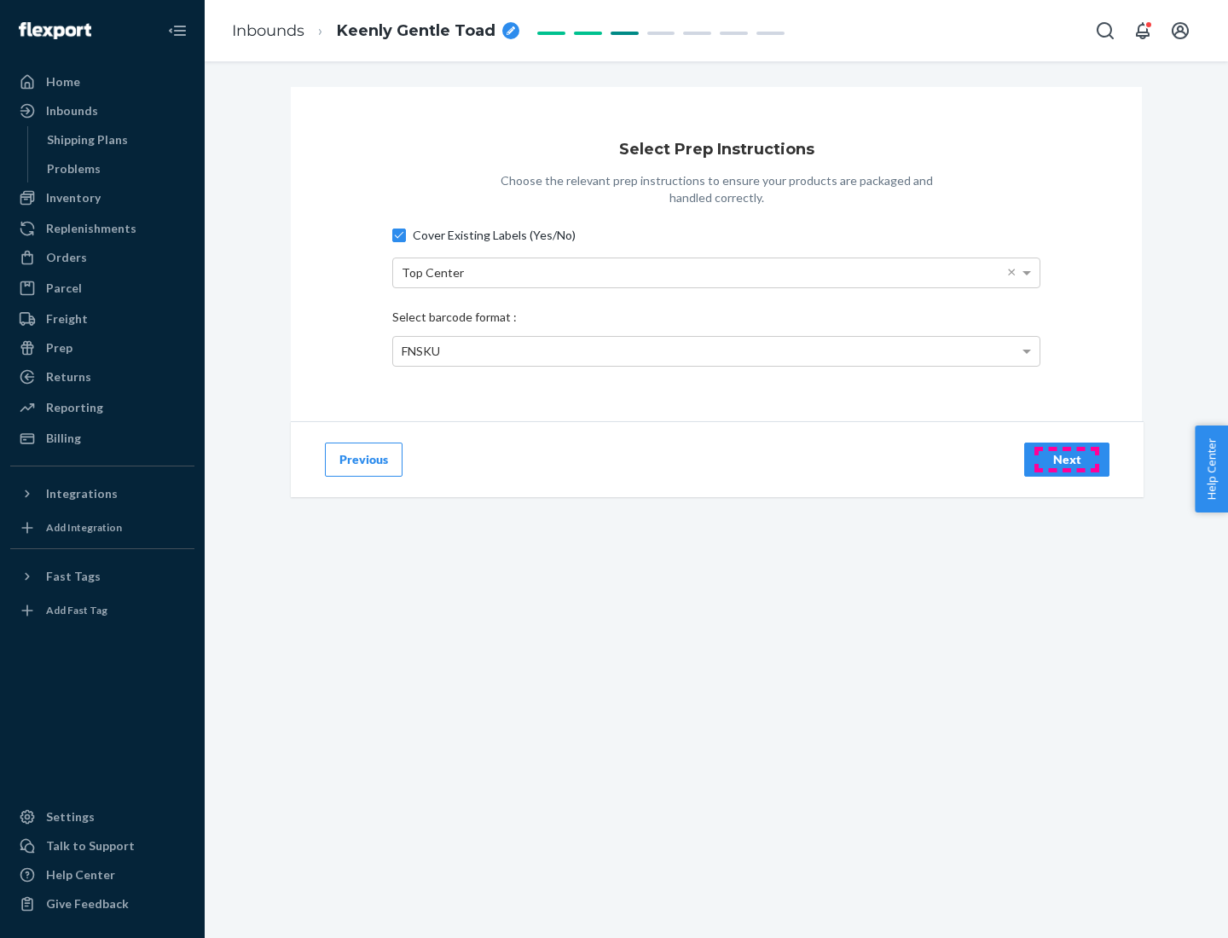
click at [1067, 459] on div "Next" at bounding box center [1067, 459] width 56 height 17
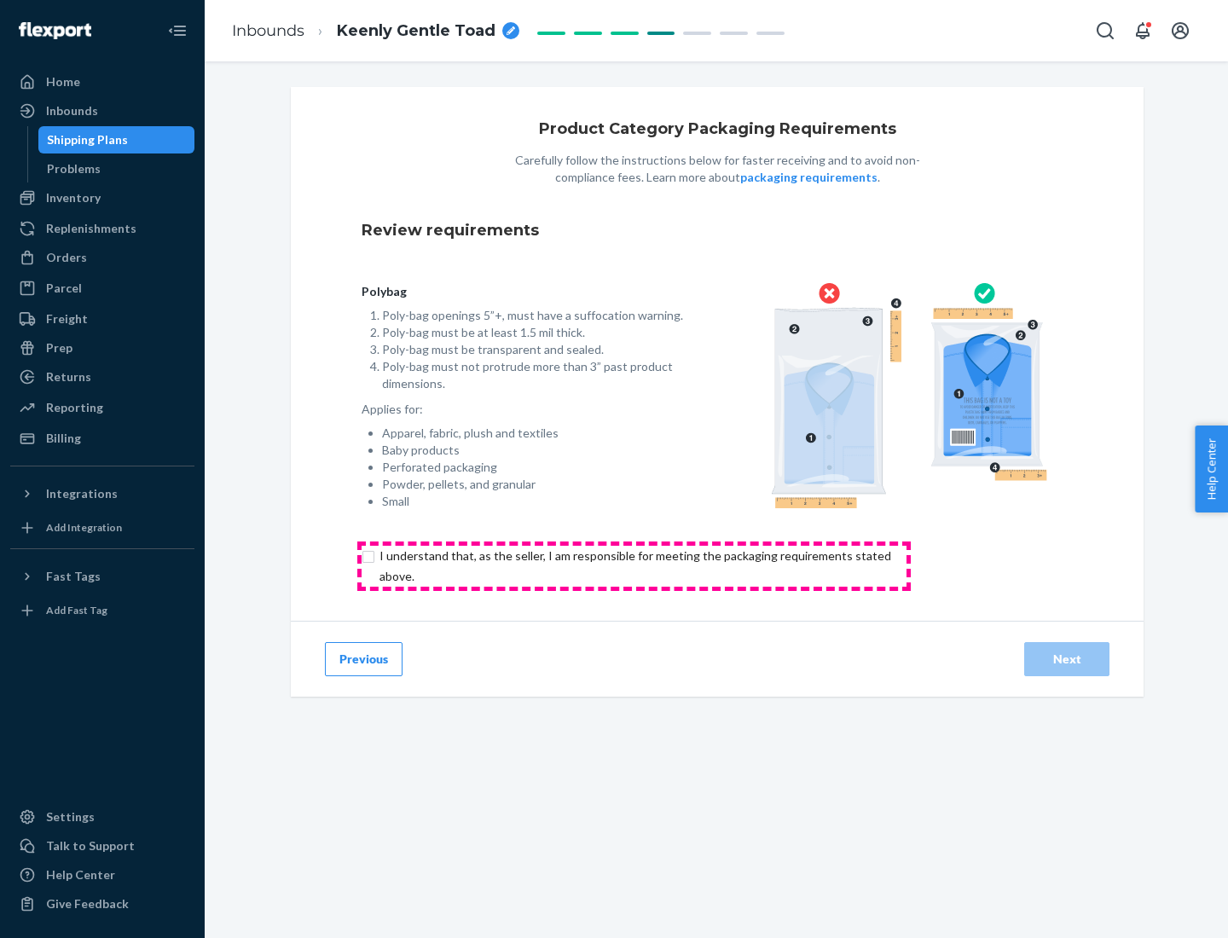
click at [634, 565] on input "checkbox" at bounding box center [645, 566] width 567 height 41
checkbox input "true"
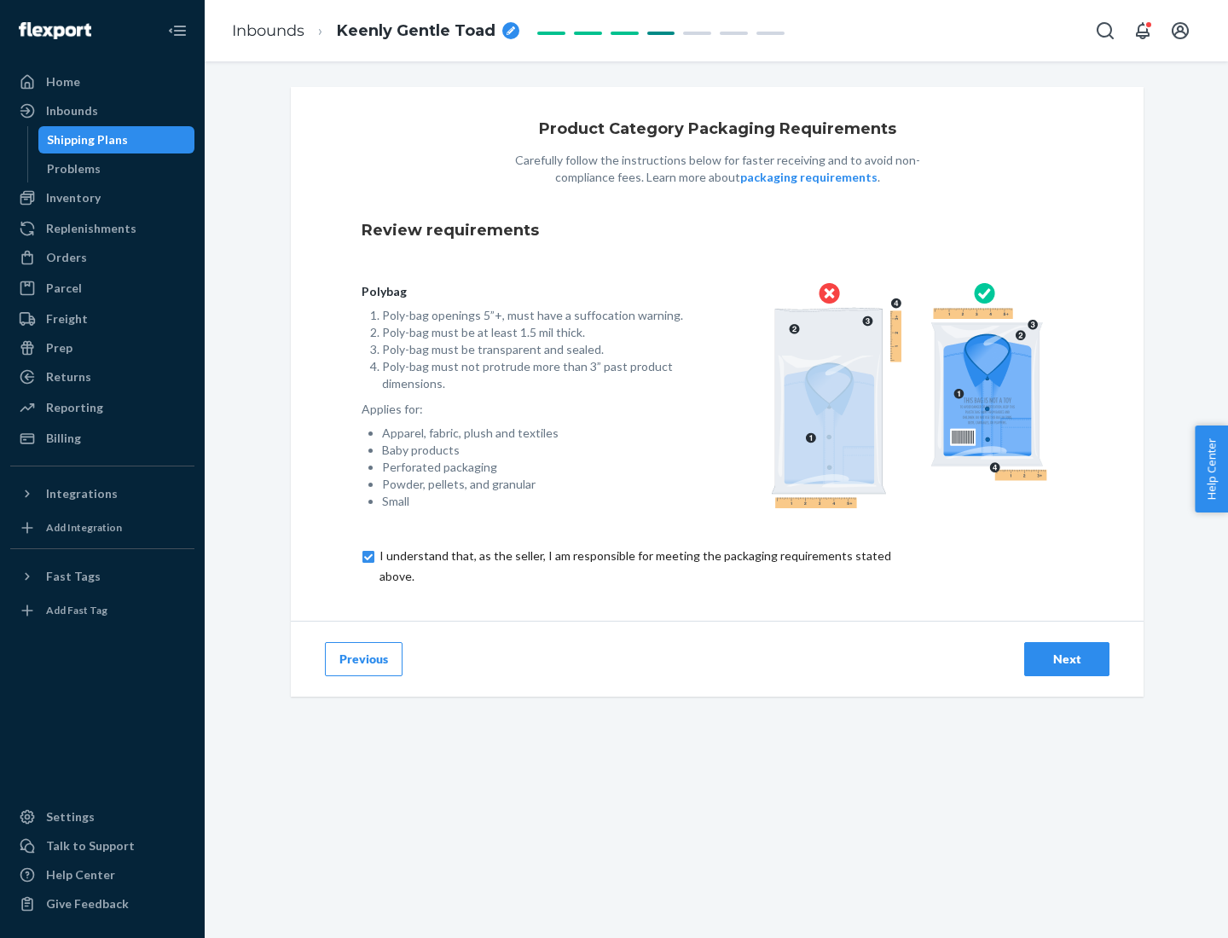
click at [1067, 658] on div "Next" at bounding box center [1067, 659] width 56 height 17
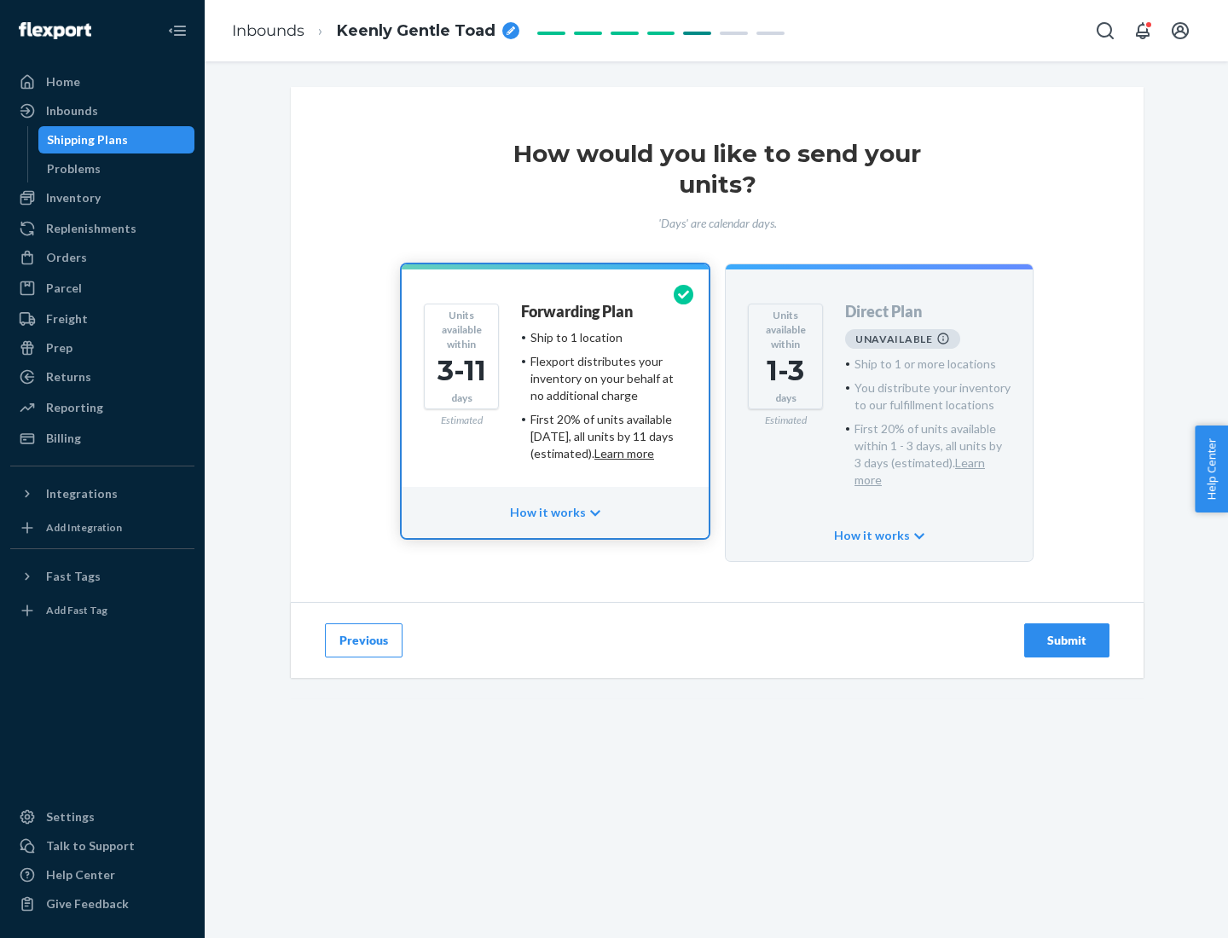
click at [578, 311] on h4 "Forwarding Plan" at bounding box center [577, 312] width 112 height 17
click at [1067, 632] on div "Submit" at bounding box center [1067, 640] width 56 height 17
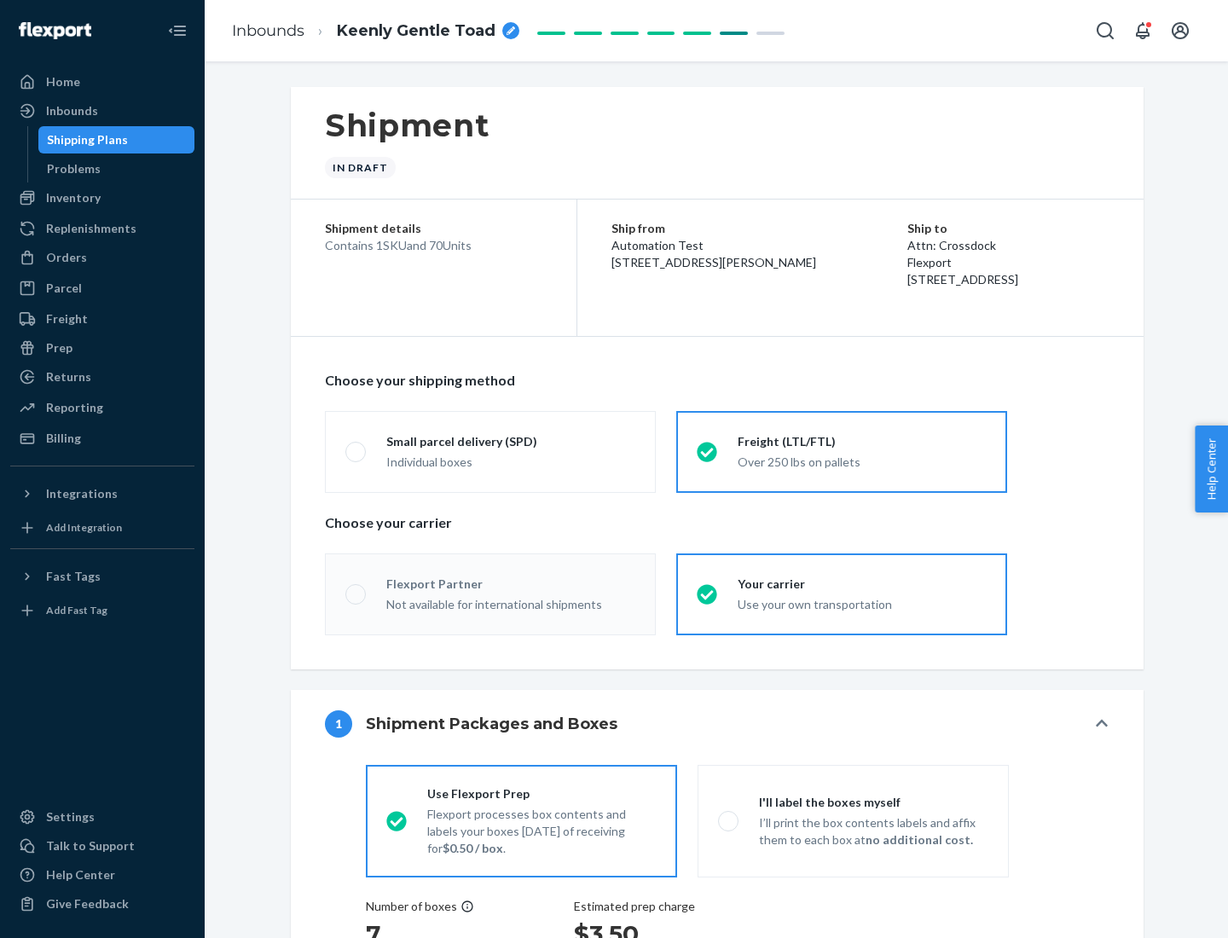
radio input "true"
radio input "false"
radio input "true"
radio input "false"
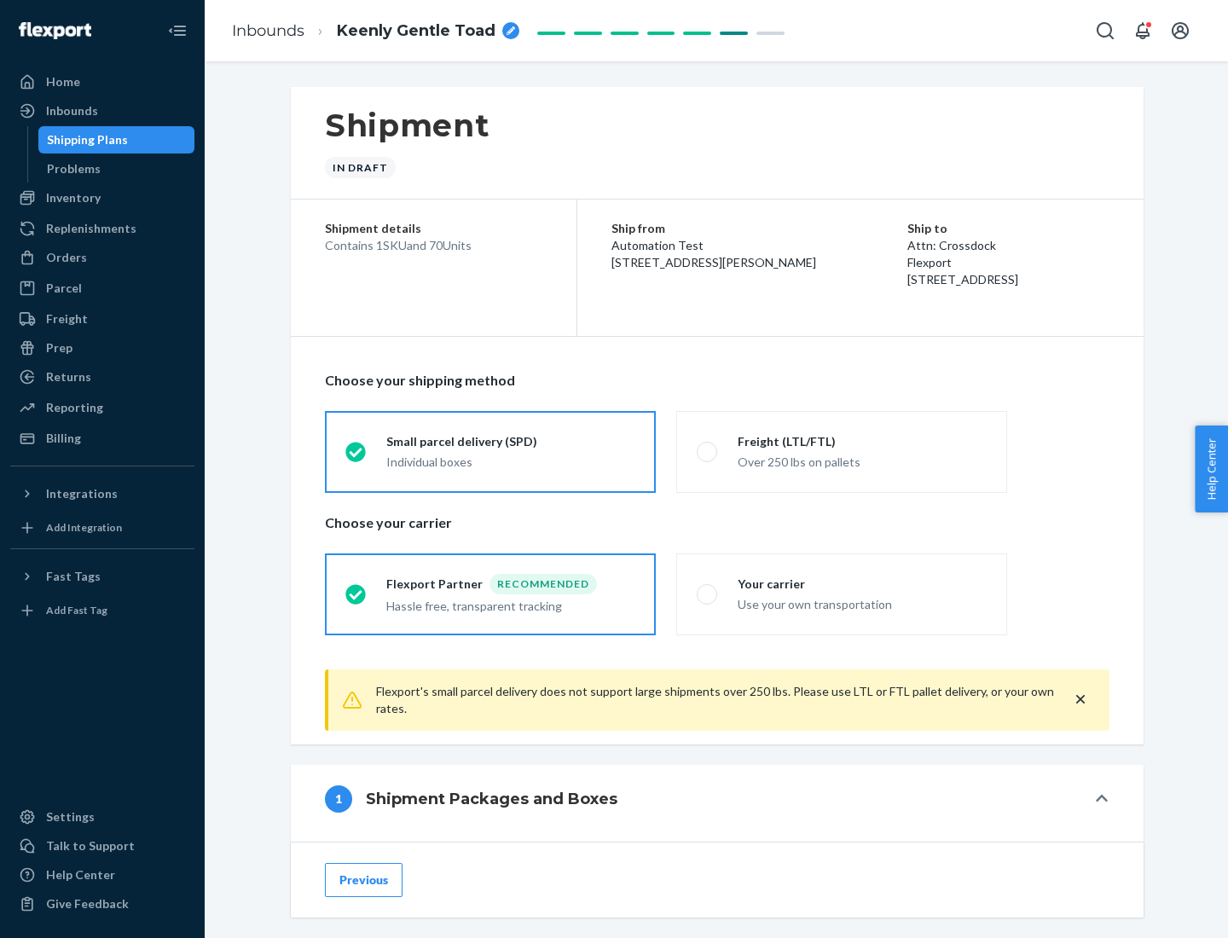
click at [842, 451] on div "Over 250 lbs on pallets" at bounding box center [862, 460] width 249 height 20
click at [708, 451] on input "Freight (LTL/FTL) Over 250 lbs on pallets" at bounding box center [702, 451] width 11 height 11
radio input "true"
radio input "false"
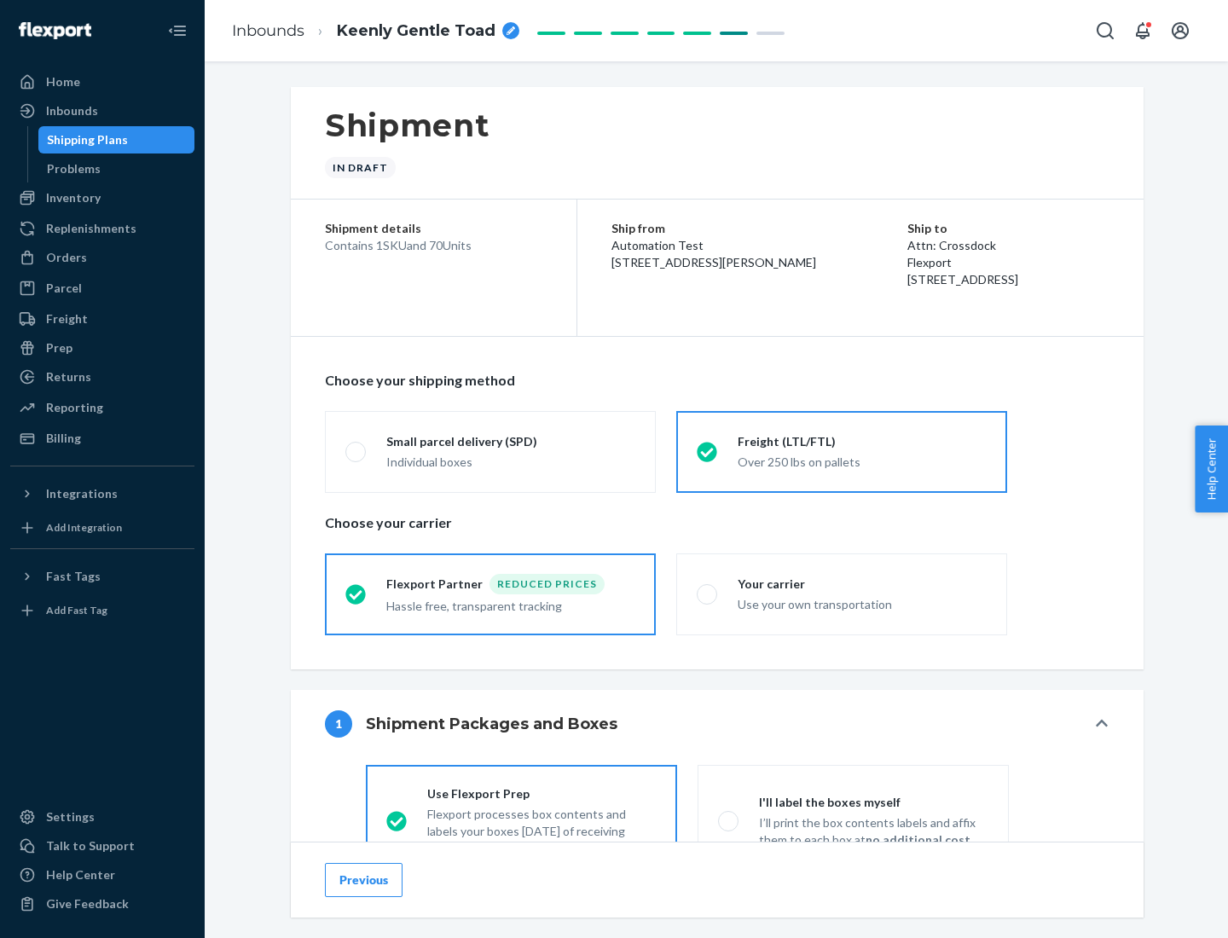
scroll to position [95, 0]
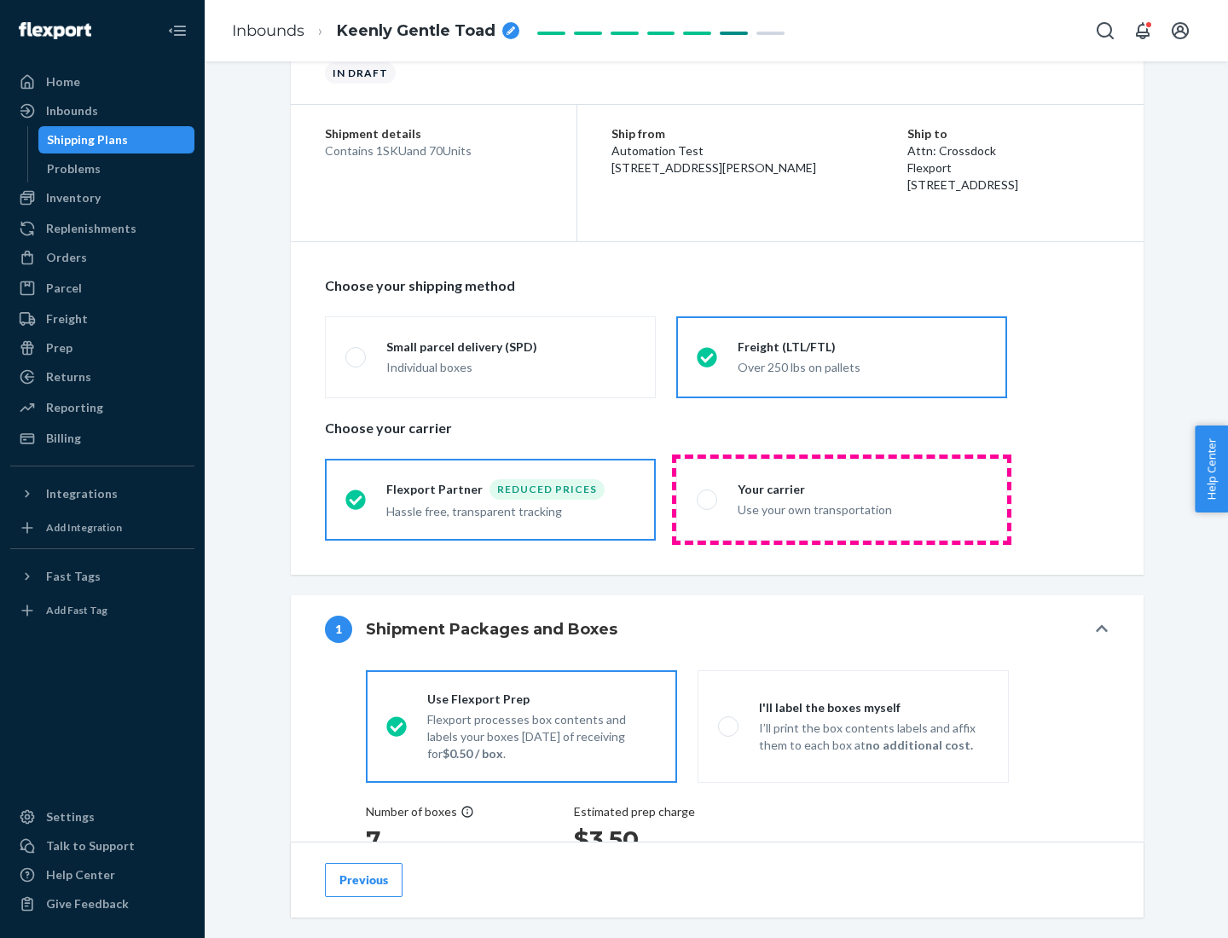
click at [842, 499] on div "Use your own transportation" at bounding box center [862, 508] width 249 height 20
click at [708, 499] on input "Your carrier Use your own transportation" at bounding box center [702, 499] width 11 height 11
radio input "true"
radio input "false"
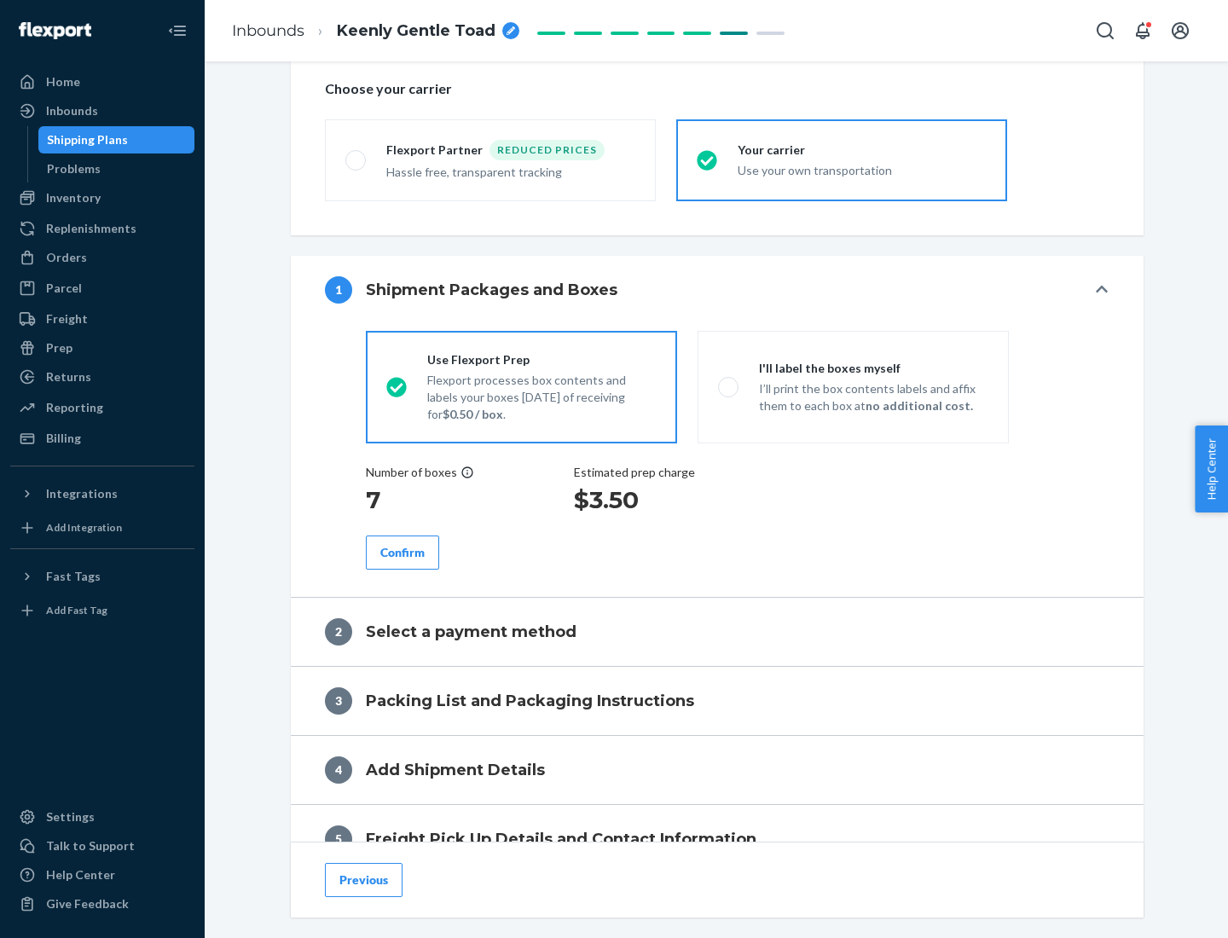
scroll to position [321, 0]
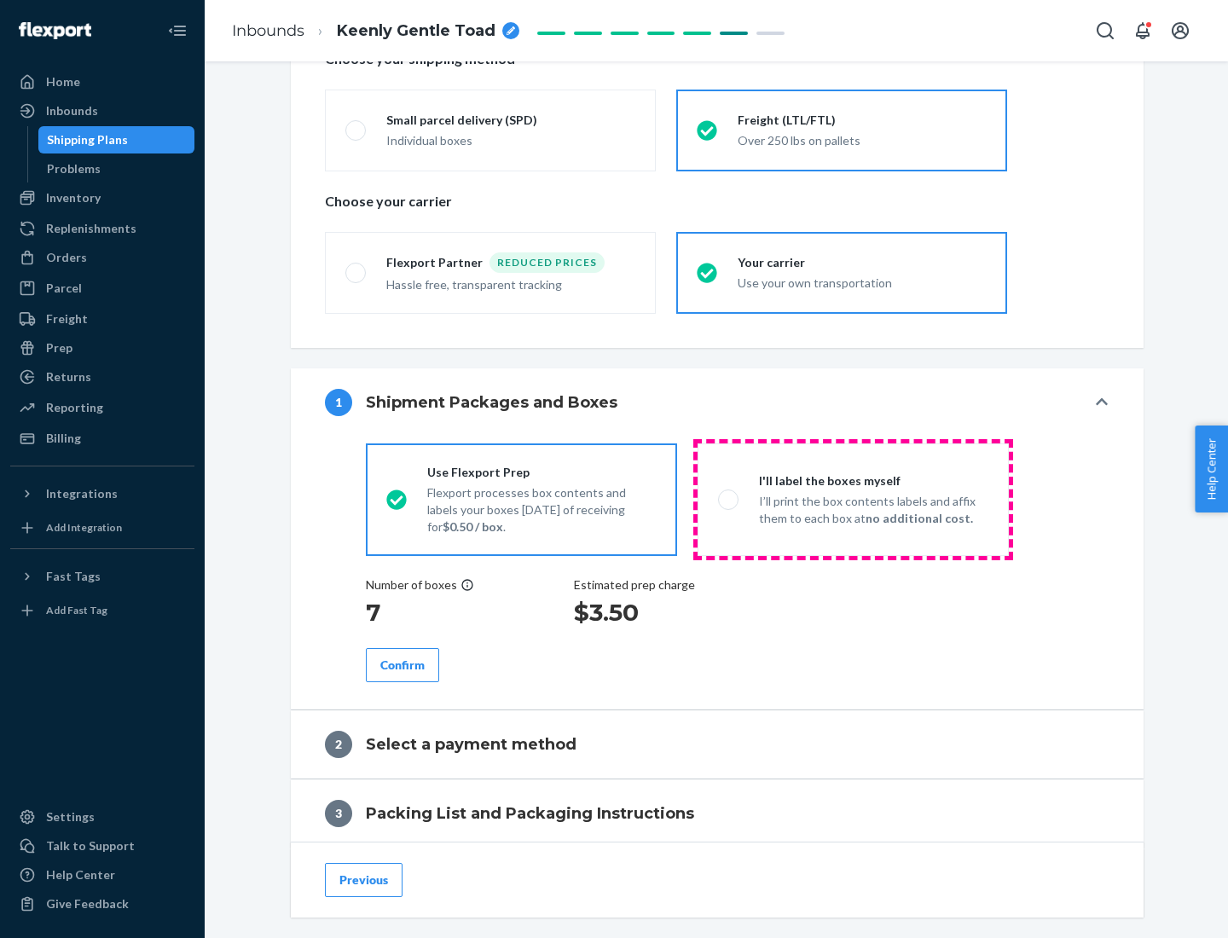
click at [853, 499] on p "I’ll print the box contents labels and affix them to each box at no additional …" at bounding box center [873, 510] width 229 height 34
click at [729, 499] on input "I'll label the boxes myself I’ll print the box contents labels and affix them t…" at bounding box center [723, 499] width 11 height 11
radio input "true"
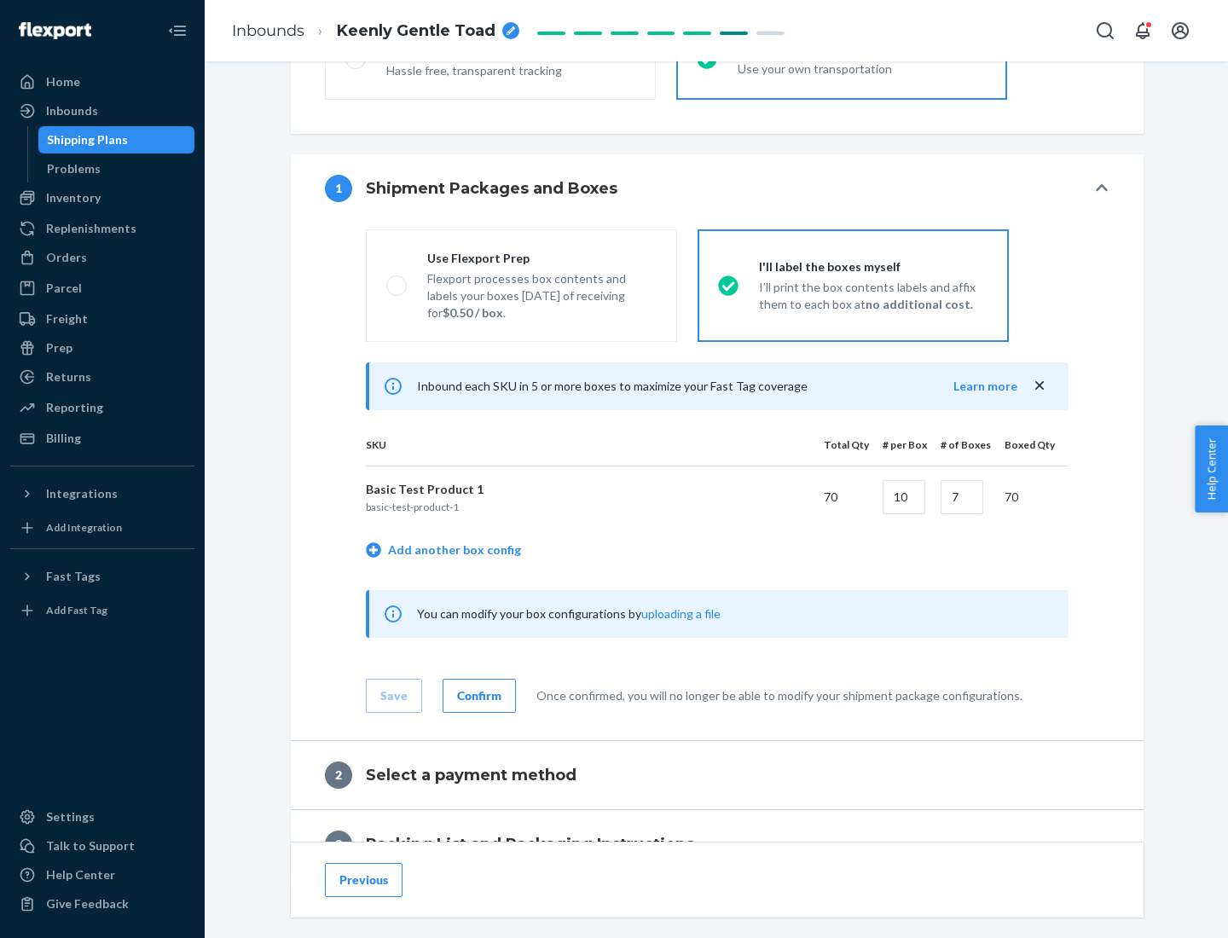
scroll to position [294, 0]
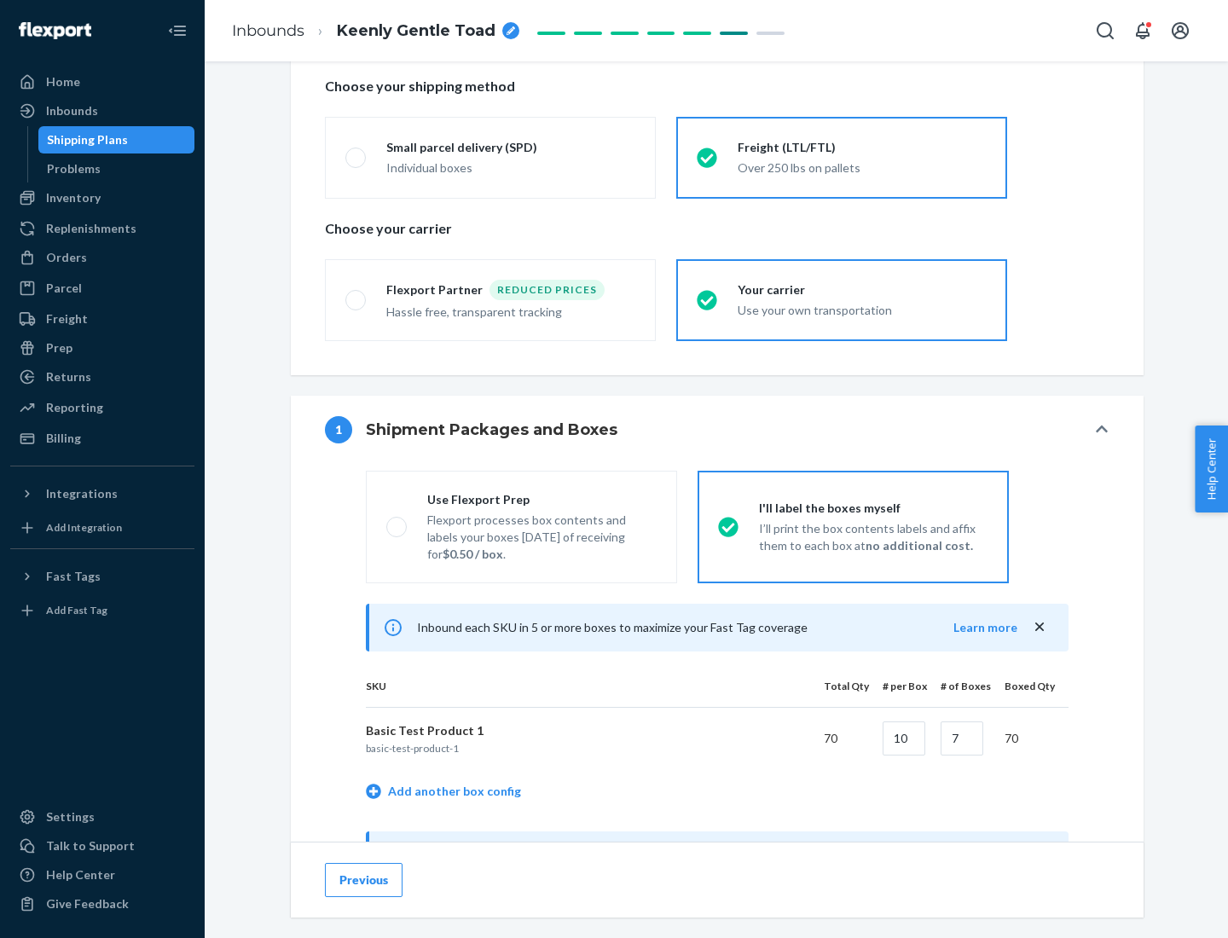
click at [541, 499] on div "Use Flexport Prep" at bounding box center [541, 499] width 229 height 17
click at [397, 521] on input "Use Flexport Prep Flexport processes box contents and labels your boxes [DATE] …" at bounding box center [391, 526] width 11 height 11
radio input "true"
radio input "false"
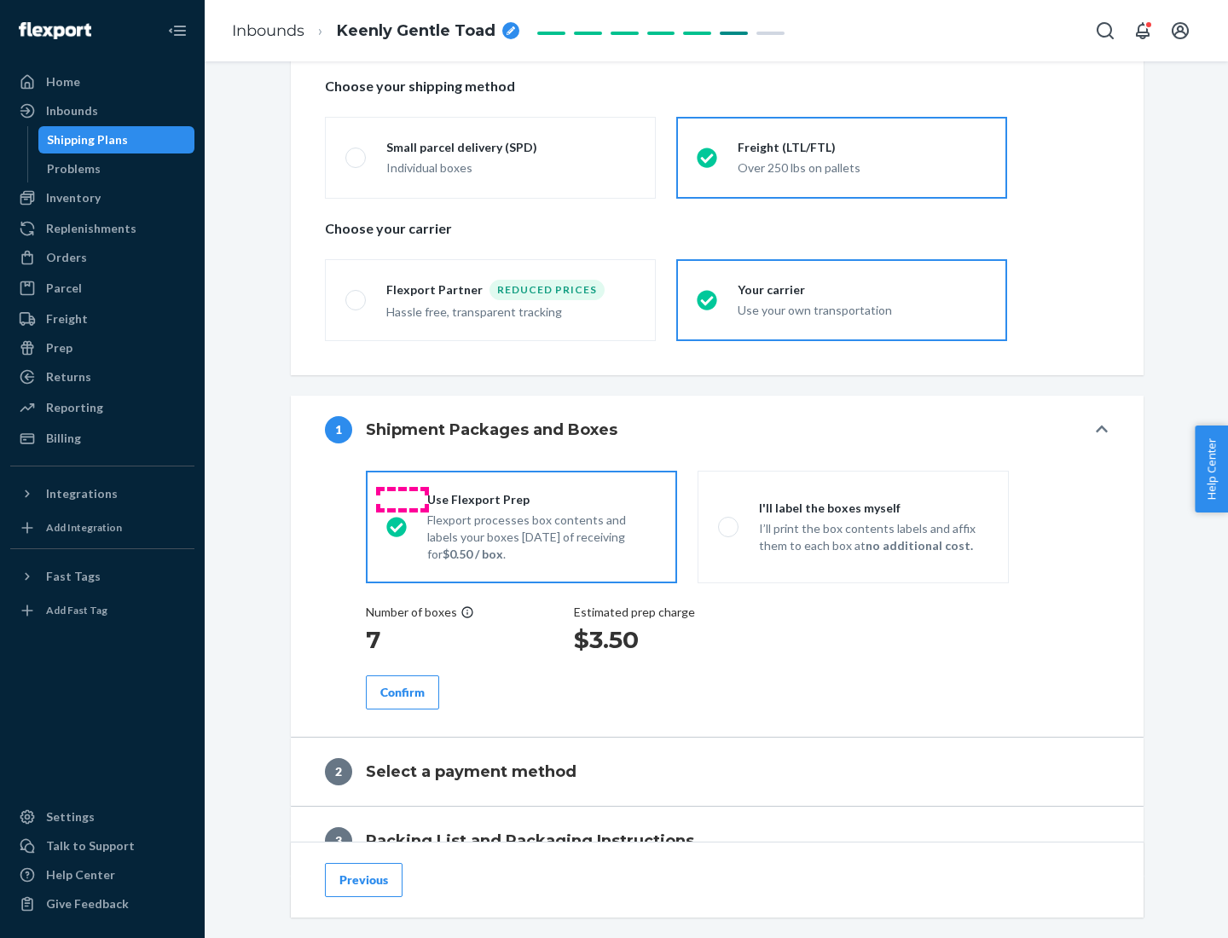
scroll to position [487, 0]
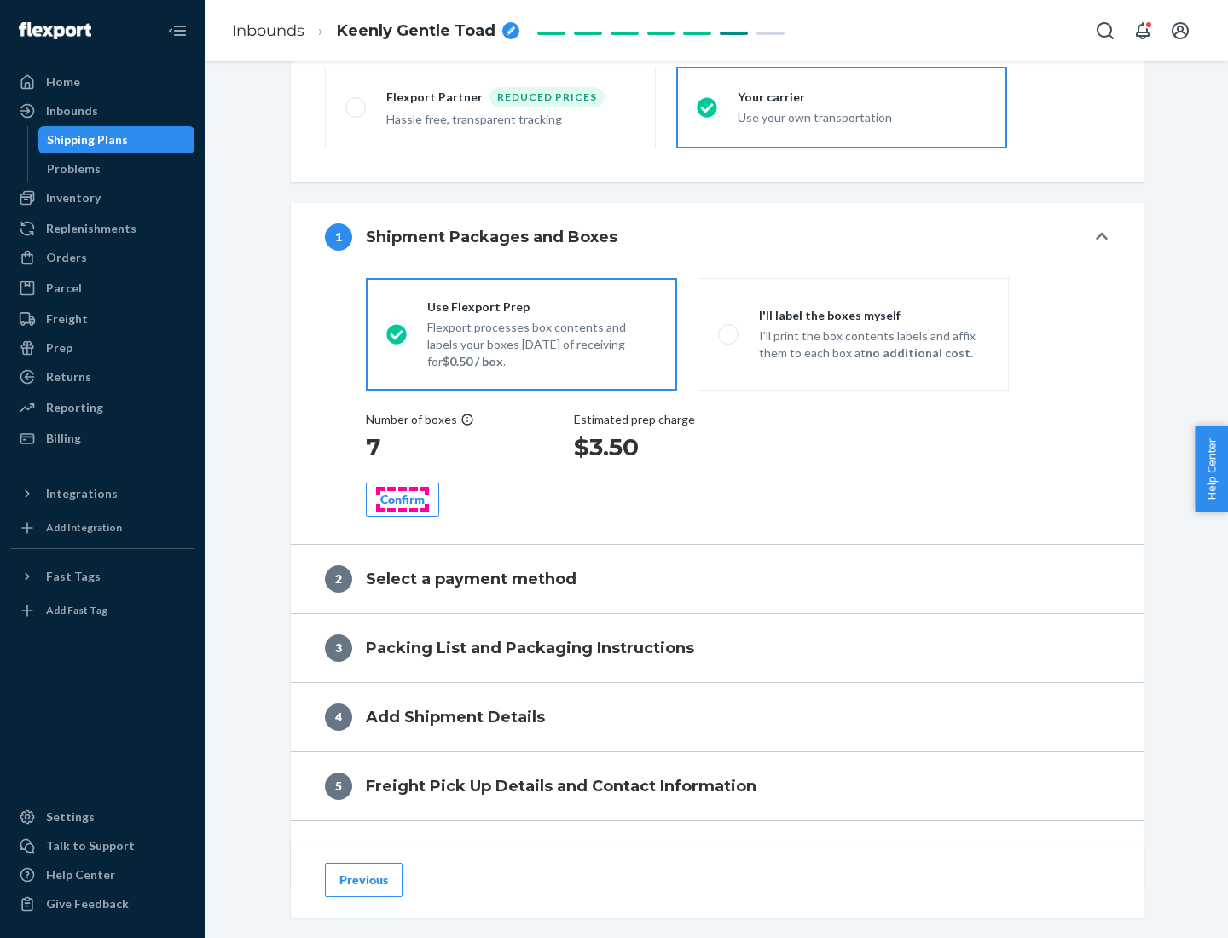
click at [402, 499] on div "Confirm" at bounding box center [402, 499] width 44 height 17
radio input "false"
